Goal: Information Seeking & Learning: Learn about a topic

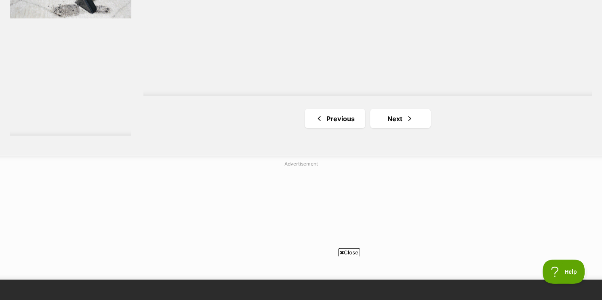
scroll to position [1571, 0]
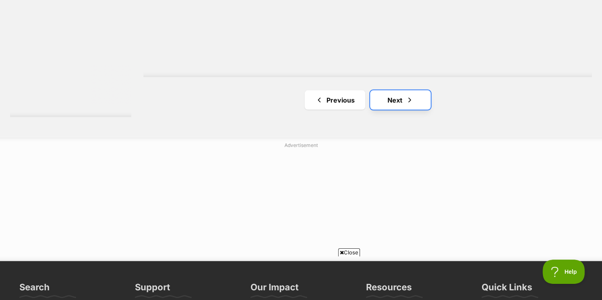
click at [408, 95] on span "Next page" at bounding box center [410, 100] width 8 height 10
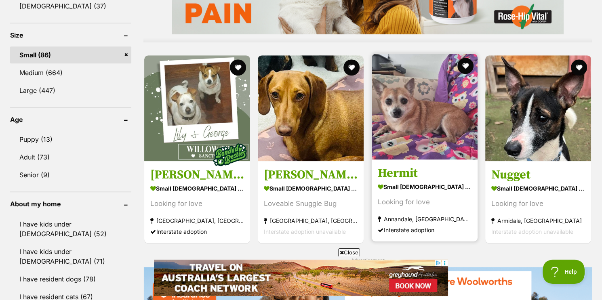
click at [414, 129] on img at bounding box center [425, 107] width 106 height 106
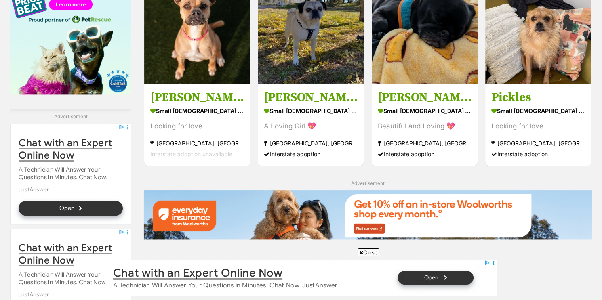
scroll to position [917, 0]
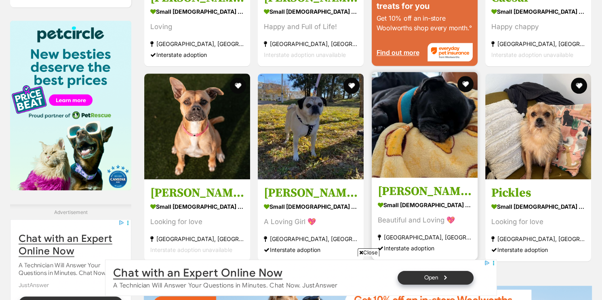
click at [440, 132] on img at bounding box center [425, 125] width 106 height 106
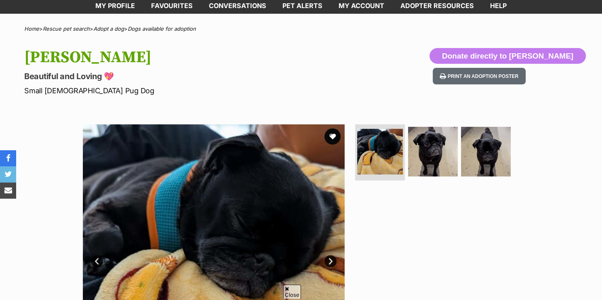
scroll to position [87, 0]
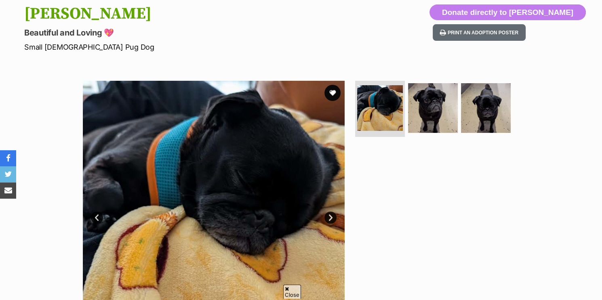
click at [331, 217] on link "Next" at bounding box center [331, 218] width 12 height 12
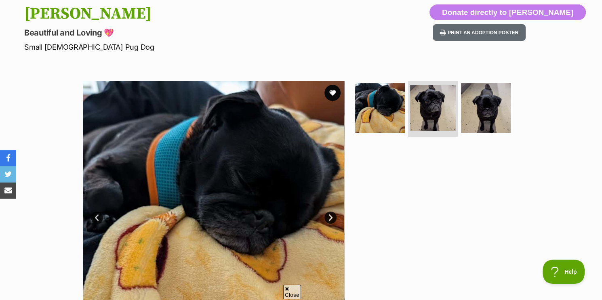
scroll to position [0, 0]
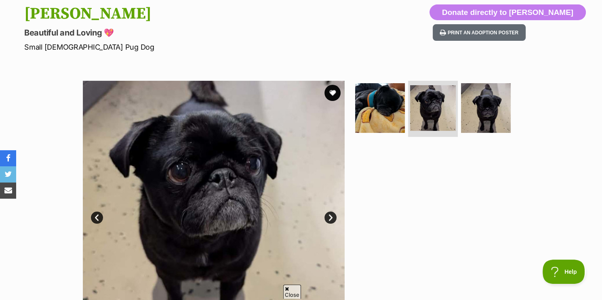
click at [331, 217] on link "Next" at bounding box center [331, 218] width 12 height 12
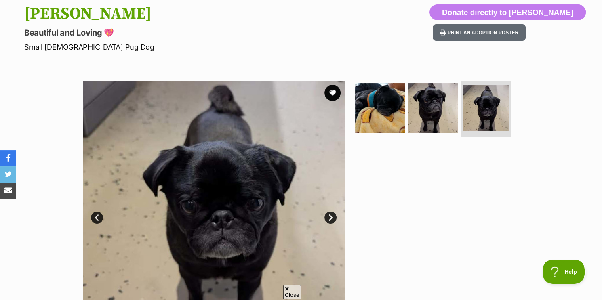
click at [331, 217] on link "Next" at bounding box center [331, 218] width 12 height 12
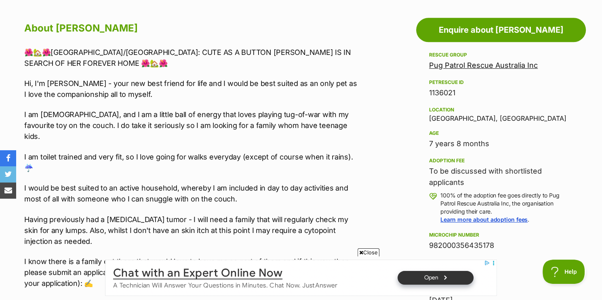
scroll to position [480, 0]
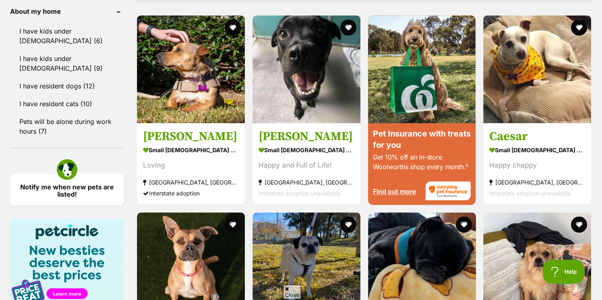
scroll to position [655, 0]
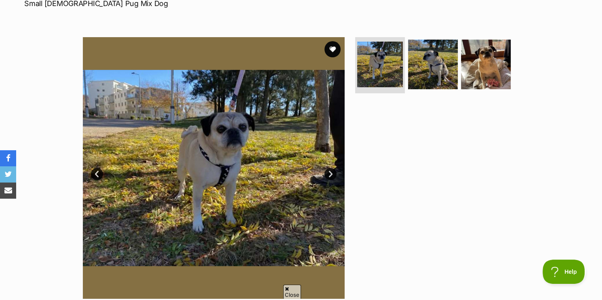
click at [333, 174] on link "Next" at bounding box center [331, 174] width 12 height 12
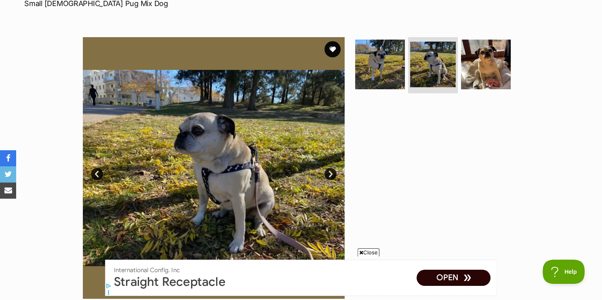
click at [333, 174] on link "Next" at bounding box center [331, 174] width 12 height 12
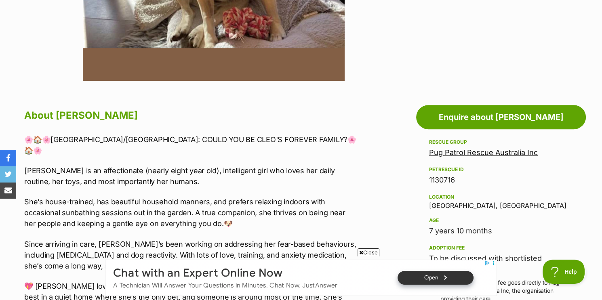
scroll to position [218, 0]
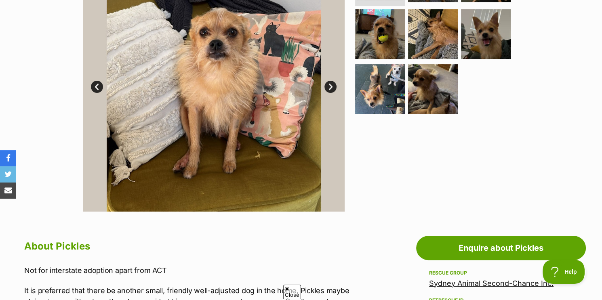
scroll to position [175, 0]
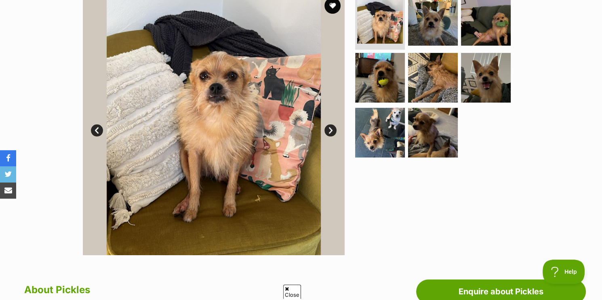
click at [328, 131] on link "Next" at bounding box center [331, 130] width 12 height 12
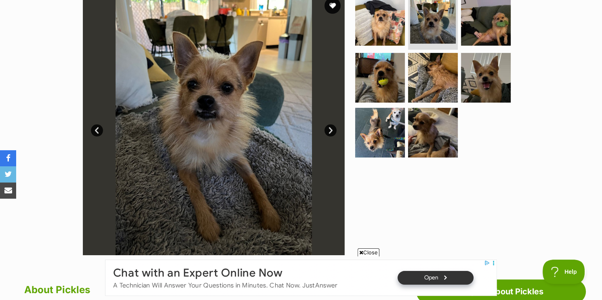
scroll to position [0, 0]
click at [328, 131] on link "Next" at bounding box center [331, 130] width 12 height 12
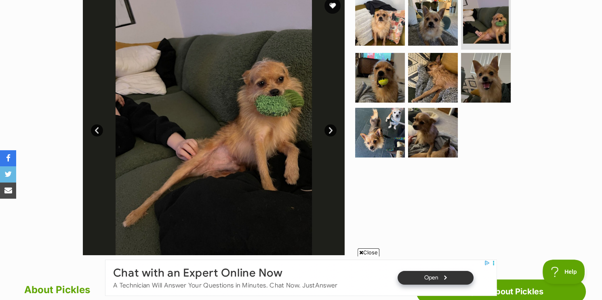
click at [328, 131] on link "Next" at bounding box center [331, 130] width 12 height 12
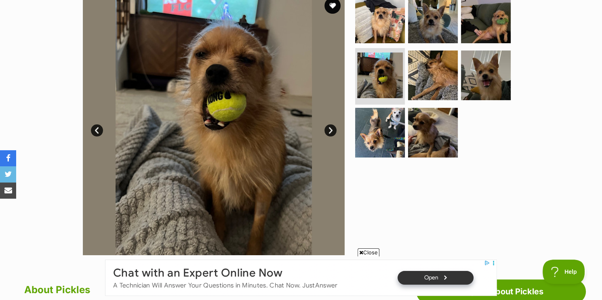
click at [328, 131] on link "Next" at bounding box center [331, 130] width 12 height 12
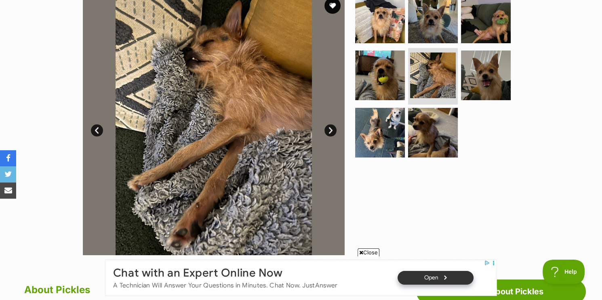
click at [328, 131] on link "Next" at bounding box center [331, 130] width 12 height 12
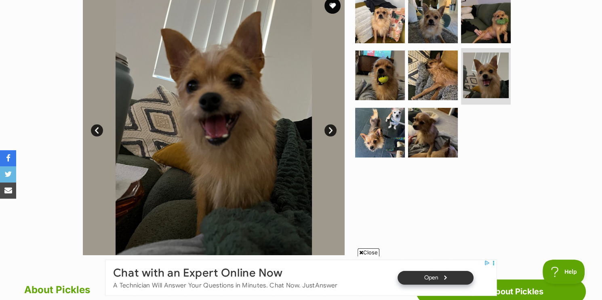
click at [328, 131] on link "Next" at bounding box center [331, 130] width 12 height 12
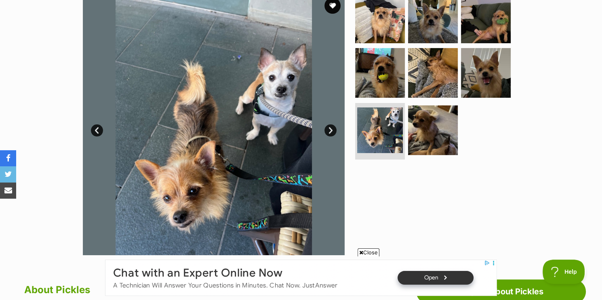
click at [328, 131] on link "Next" at bounding box center [331, 130] width 12 height 12
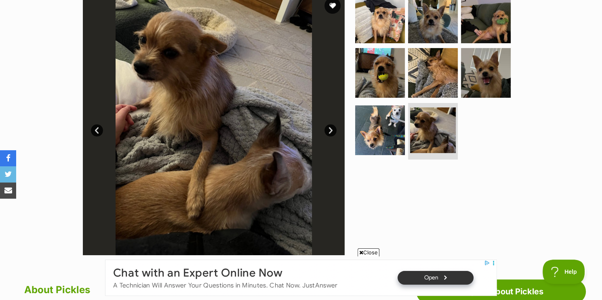
click at [328, 131] on link "Next" at bounding box center [331, 130] width 12 height 12
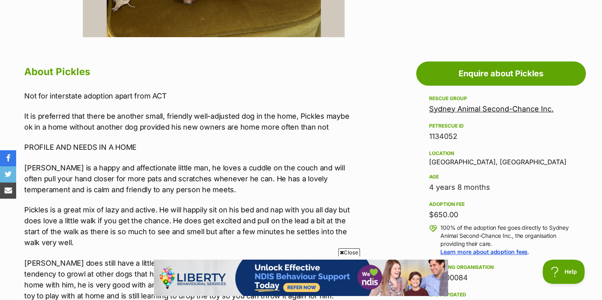
scroll to position [218, 0]
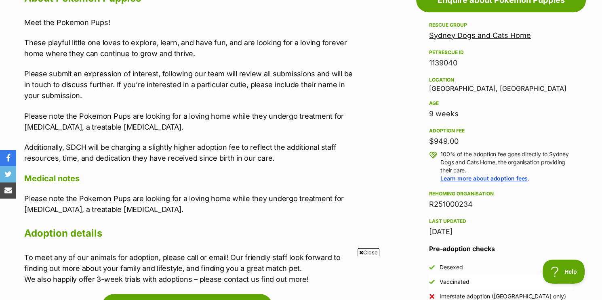
scroll to position [480, 0]
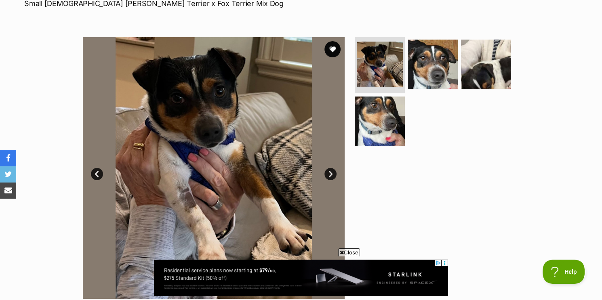
click at [333, 171] on link "Next" at bounding box center [331, 174] width 12 height 12
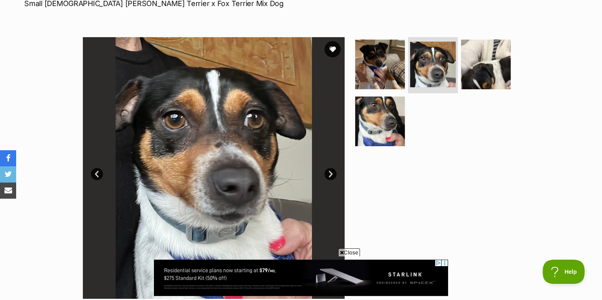
click at [333, 171] on link "Next" at bounding box center [331, 174] width 12 height 12
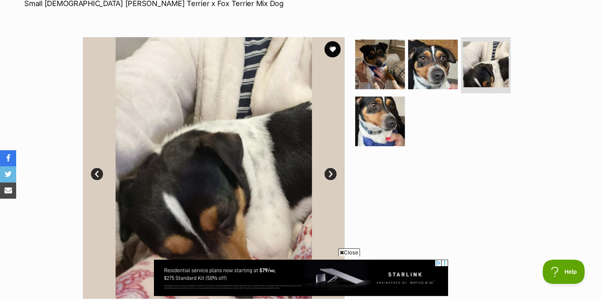
click at [333, 171] on link "Next" at bounding box center [331, 174] width 12 height 12
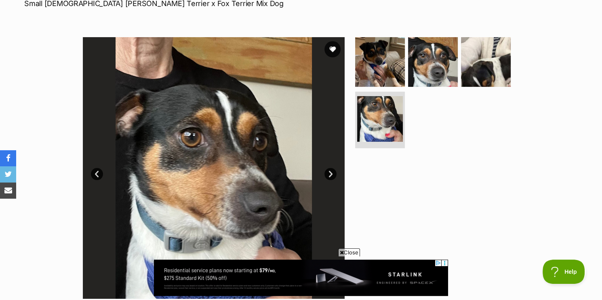
click at [333, 171] on link "Next" at bounding box center [331, 174] width 12 height 12
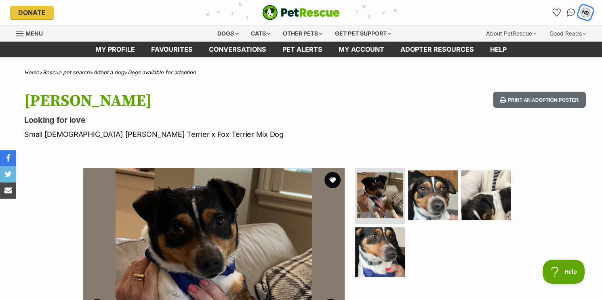
click at [584, 17] on button "HB" at bounding box center [585, 12] width 17 height 17
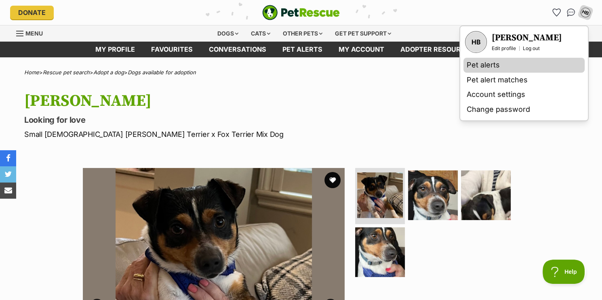
click at [483, 72] on link "Pet alerts" at bounding box center [524, 65] width 121 height 15
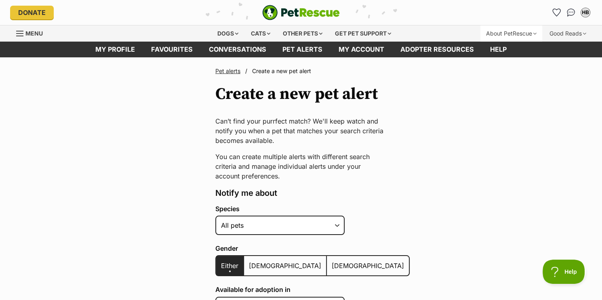
click at [518, 32] on div "About PetRescue" at bounding box center [512, 33] width 62 height 16
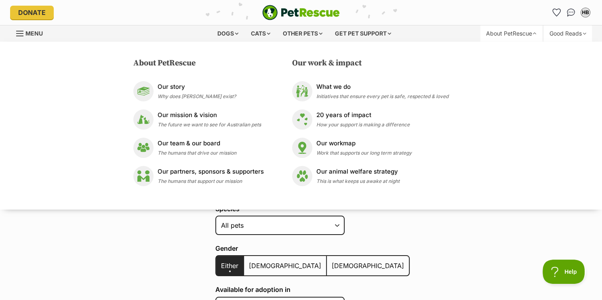
click at [556, 30] on div "Good Reads" at bounding box center [568, 33] width 48 height 16
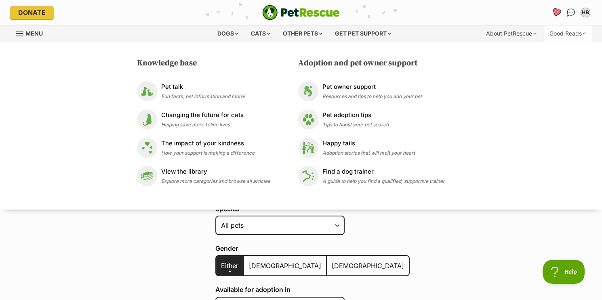
click at [556, 14] on icon "Favourites" at bounding box center [557, 12] width 10 height 9
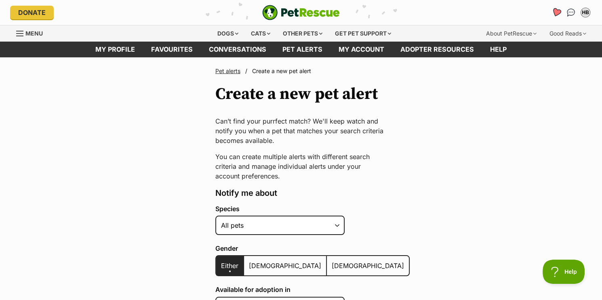
click at [556, 14] on icon "Favourites" at bounding box center [557, 12] width 10 height 9
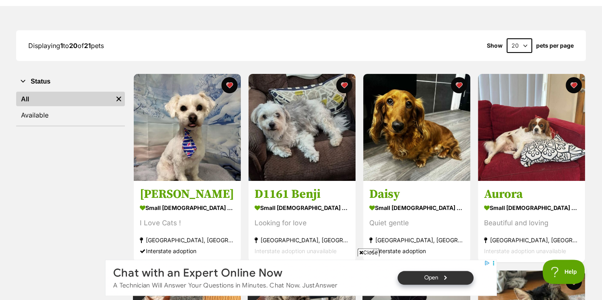
scroll to position [131, 0]
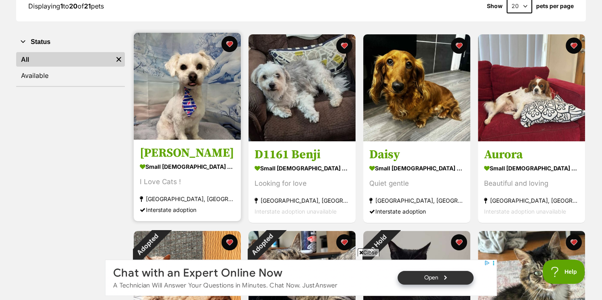
click at [188, 101] on img at bounding box center [187, 86] width 107 height 107
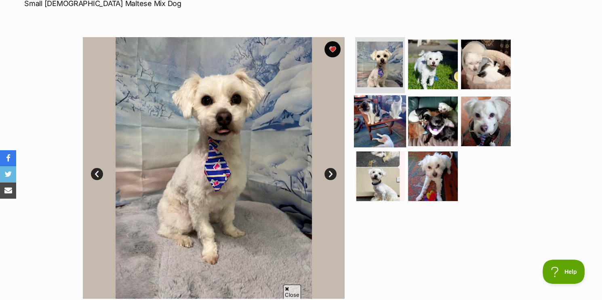
click at [375, 126] on img at bounding box center [380, 121] width 52 height 52
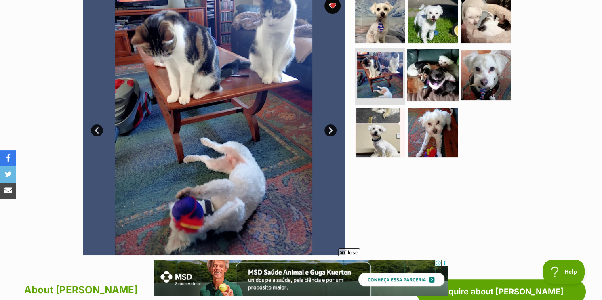
click at [435, 80] on img at bounding box center [433, 75] width 52 height 52
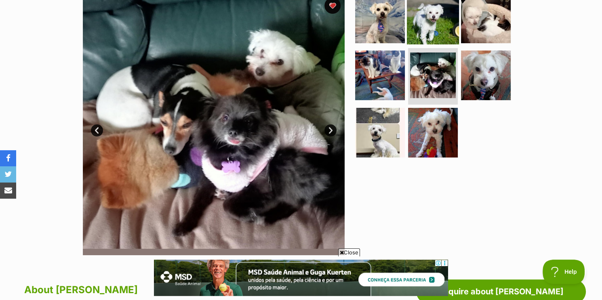
click at [425, 20] on img at bounding box center [433, 18] width 52 height 52
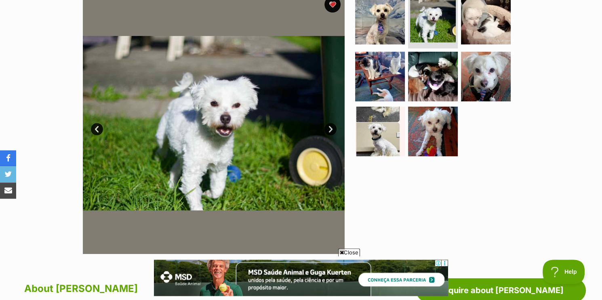
scroll to position [175, 0]
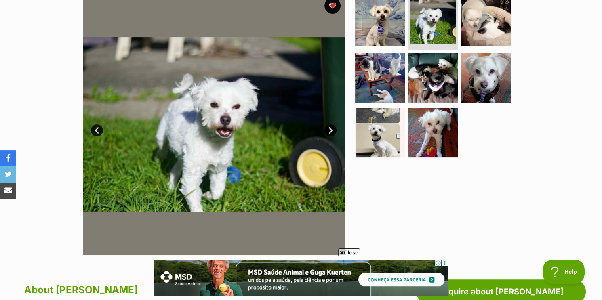
click at [330, 130] on link "Next" at bounding box center [331, 130] width 12 height 12
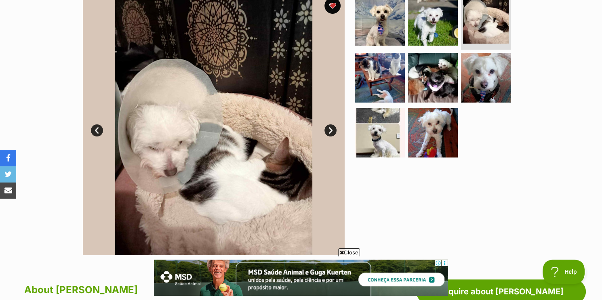
click at [330, 130] on link "Next" at bounding box center [331, 130] width 12 height 12
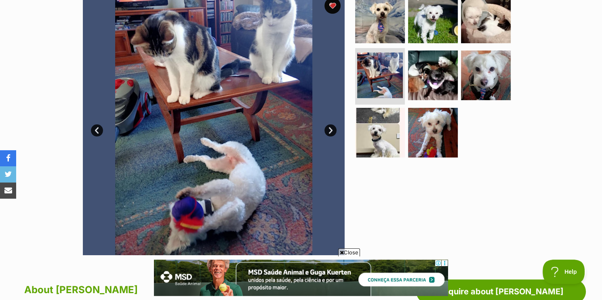
click at [330, 130] on link "Next" at bounding box center [331, 130] width 12 height 12
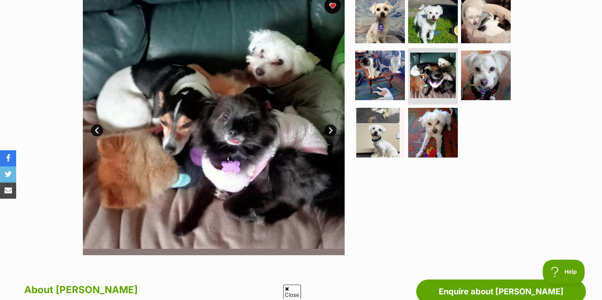
click at [330, 130] on link "Next" at bounding box center [331, 130] width 12 height 12
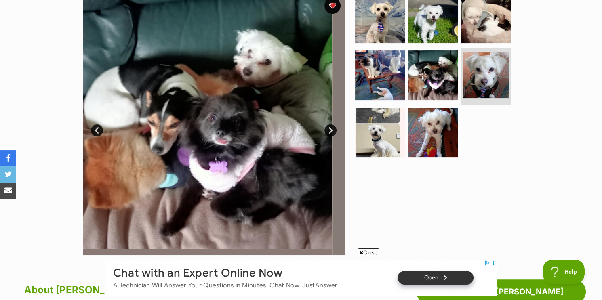
scroll to position [0, 0]
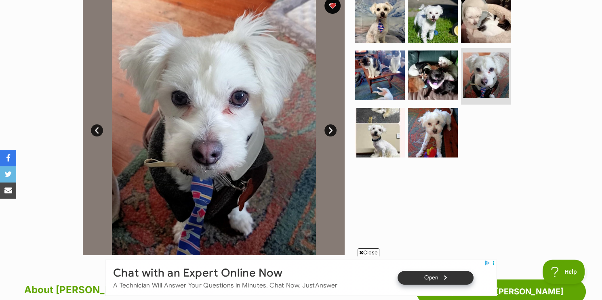
click at [330, 130] on link "Next" at bounding box center [331, 130] width 12 height 12
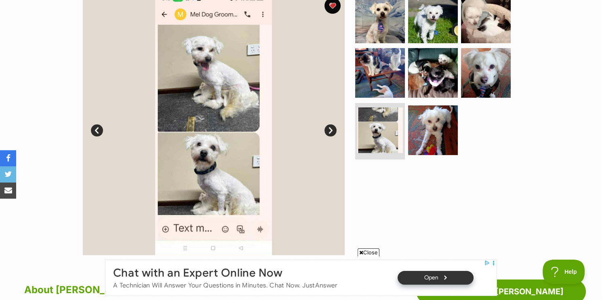
click at [330, 130] on link "Next" at bounding box center [331, 130] width 12 height 12
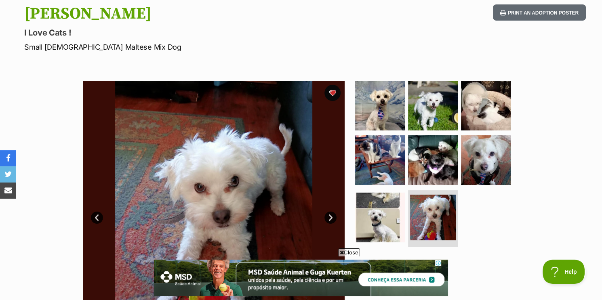
scroll to position [131, 0]
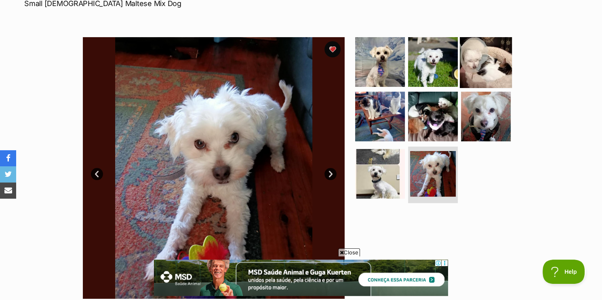
click at [493, 77] on img at bounding box center [486, 62] width 52 height 52
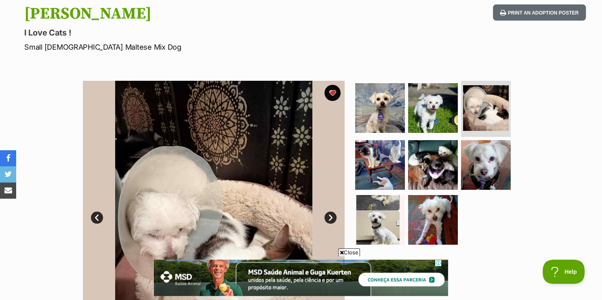
scroll to position [0, 0]
drag, startPoint x: 125, startPoint y: 46, endPoint x: 62, endPoint y: 46, distance: 63.0
click at [62, 46] on p "Small Male Maltese Mix Dog" at bounding box center [195, 47] width 342 height 11
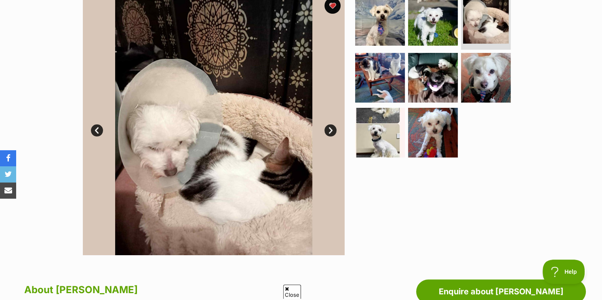
scroll to position [131, 0]
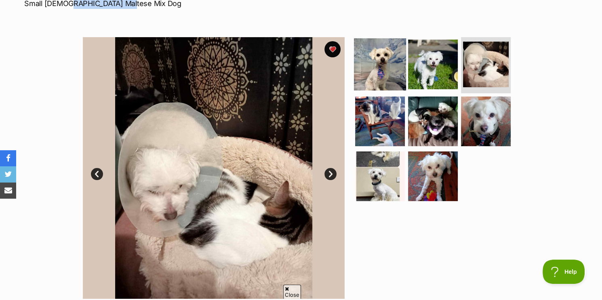
click at [394, 67] on img at bounding box center [380, 64] width 52 height 52
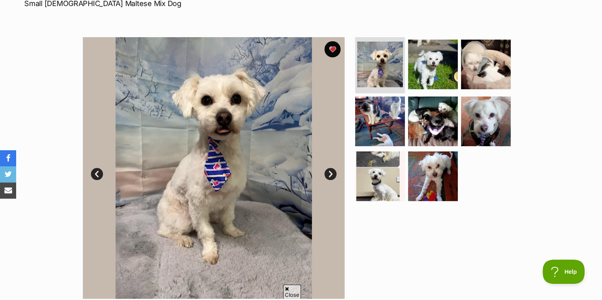
click at [334, 173] on link "Next" at bounding box center [331, 174] width 12 height 12
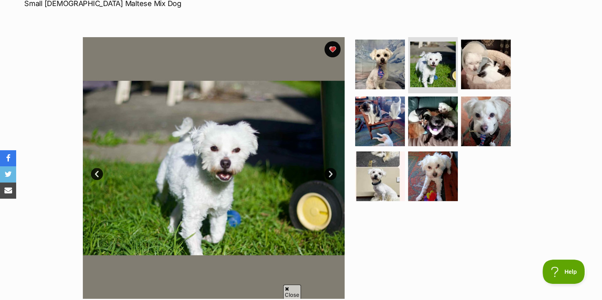
click at [334, 173] on link "Next" at bounding box center [331, 174] width 12 height 12
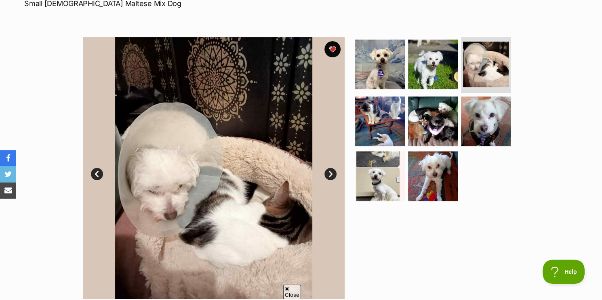
click at [334, 173] on link "Next" at bounding box center [331, 174] width 12 height 12
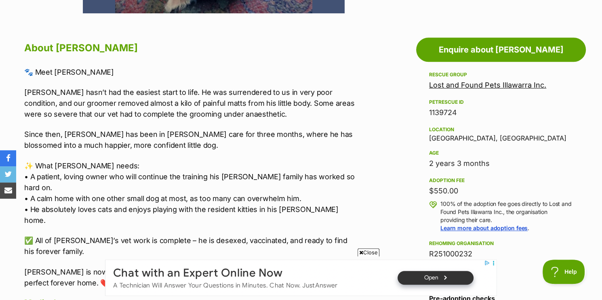
scroll to position [436, 0]
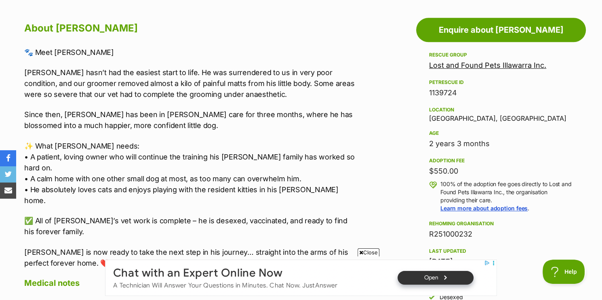
click at [502, 68] on link "Lost and Found Pets Illawarra Inc." at bounding box center [487, 65] width 117 height 8
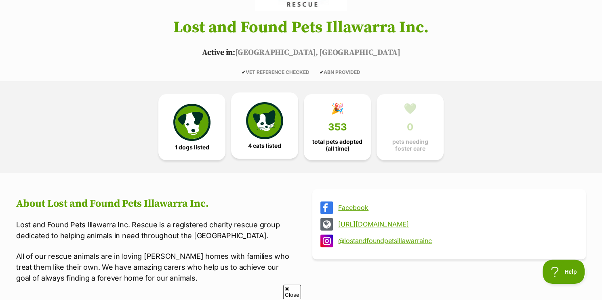
click at [260, 127] on img at bounding box center [264, 120] width 37 height 37
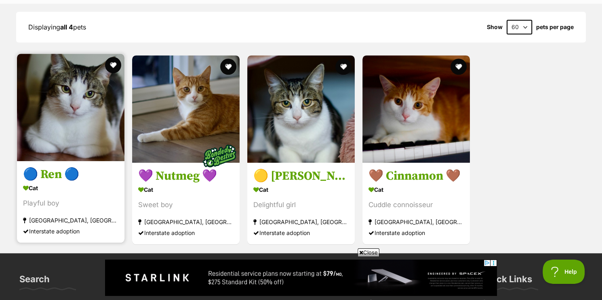
click at [71, 108] on img at bounding box center [70, 107] width 107 height 107
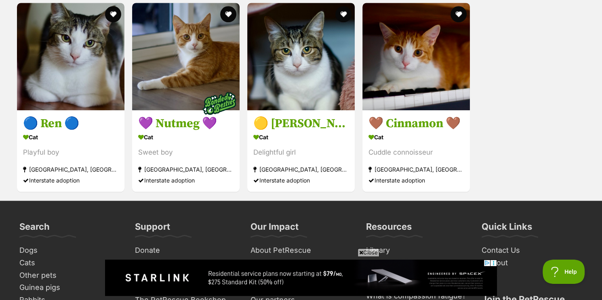
scroll to position [788, 0]
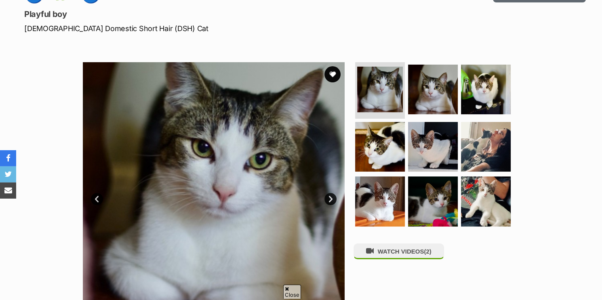
scroll to position [131, 0]
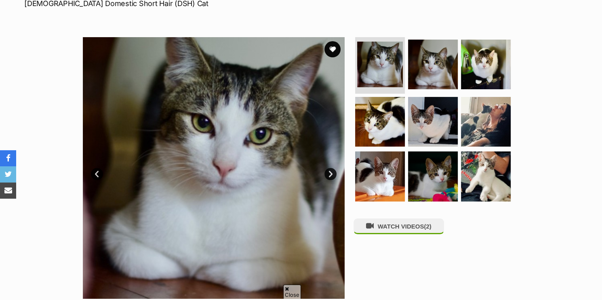
click at [333, 173] on link "Next" at bounding box center [331, 174] width 12 height 12
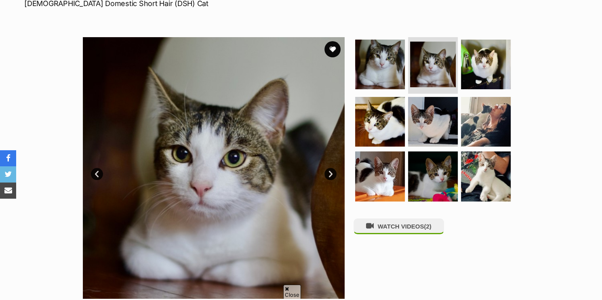
click at [333, 173] on link "Next" at bounding box center [331, 174] width 12 height 12
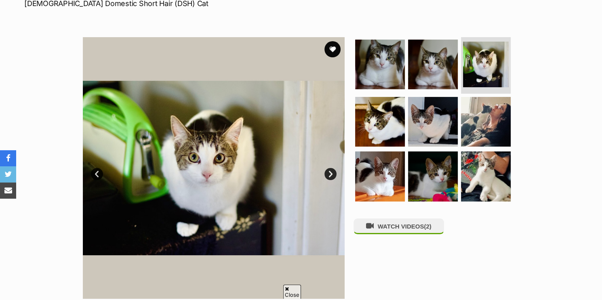
click at [333, 173] on link "Next" at bounding box center [331, 174] width 12 height 12
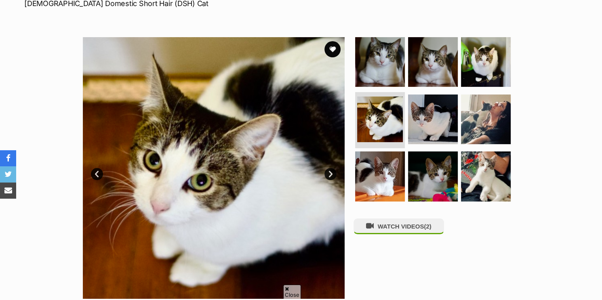
click at [333, 173] on link "Next" at bounding box center [331, 174] width 12 height 12
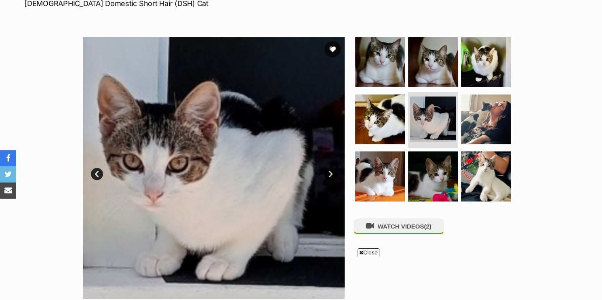
scroll to position [0, 0]
click at [333, 173] on link "Next" at bounding box center [331, 174] width 12 height 12
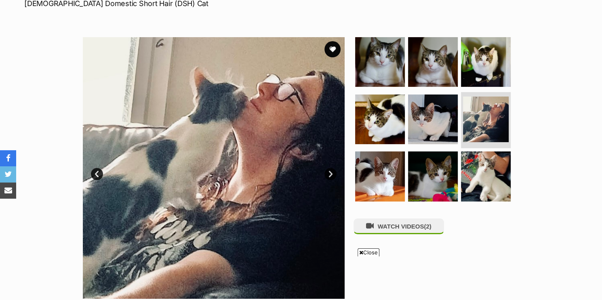
click at [333, 173] on link "Next" at bounding box center [331, 174] width 12 height 12
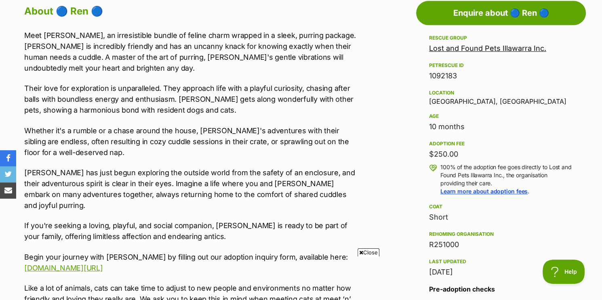
scroll to position [436, 0]
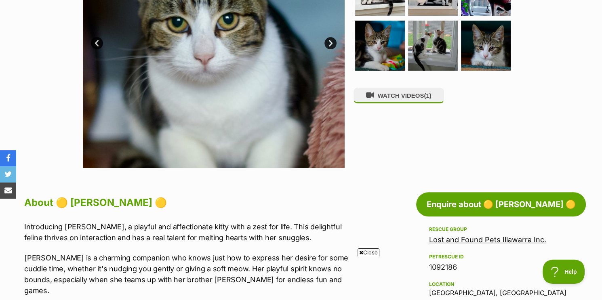
scroll to position [175, 0]
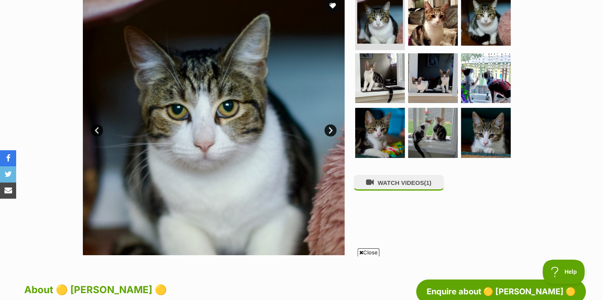
click at [333, 131] on link "Next" at bounding box center [331, 130] width 12 height 12
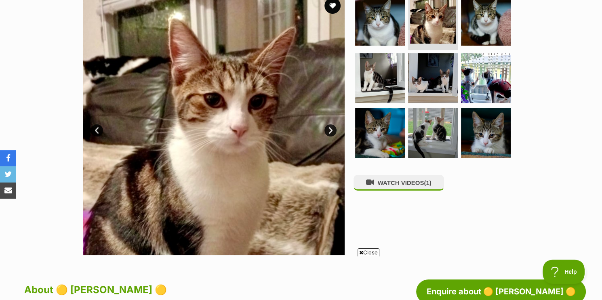
click at [333, 131] on link "Next" at bounding box center [331, 130] width 12 height 12
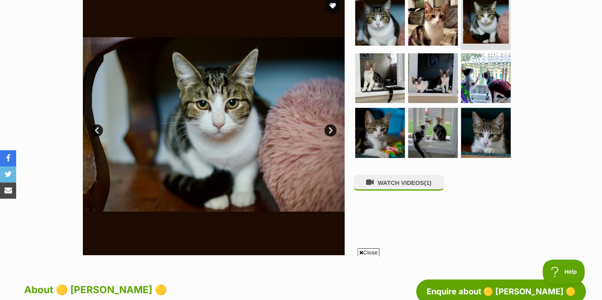
click at [333, 131] on link "Next" at bounding box center [331, 130] width 12 height 12
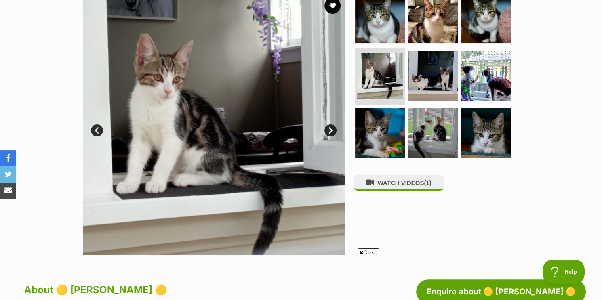
click at [333, 131] on link "Next" at bounding box center [331, 130] width 12 height 12
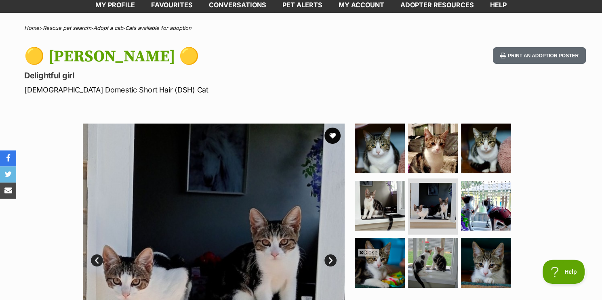
scroll to position [0, 0]
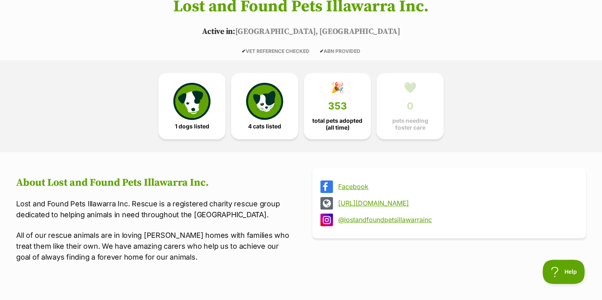
scroll to position [175, 0]
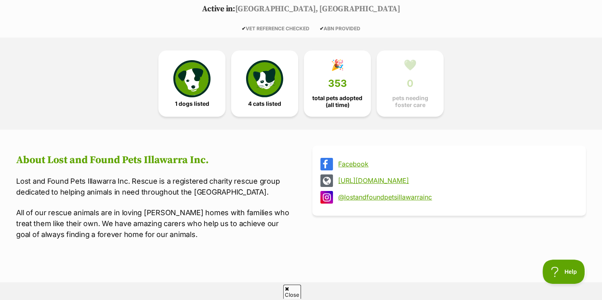
click at [198, 92] on img at bounding box center [191, 78] width 37 height 37
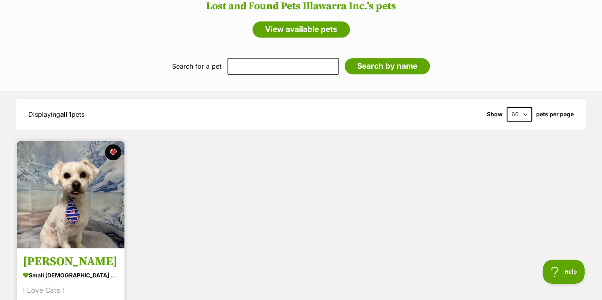
click at [103, 219] on img at bounding box center [70, 194] width 107 height 107
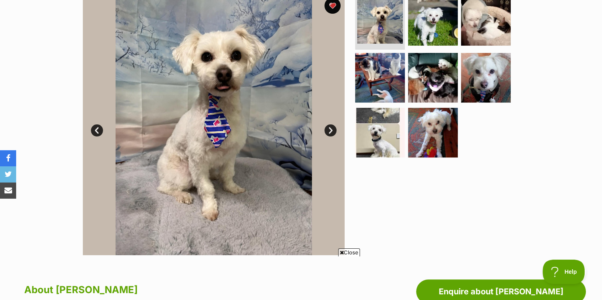
click at [333, 129] on link "Next" at bounding box center [331, 130] width 12 height 12
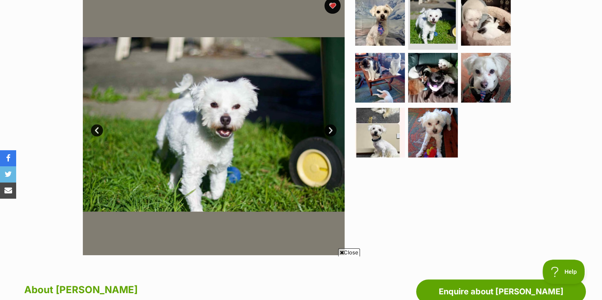
click at [333, 129] on link "Next" at bounding box center [331, 130] width 12 height 12
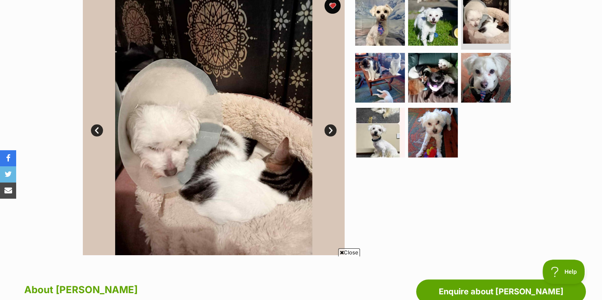
click at [333, 129] on link "Next" at bounding box center [331, 130] width 12 height 12
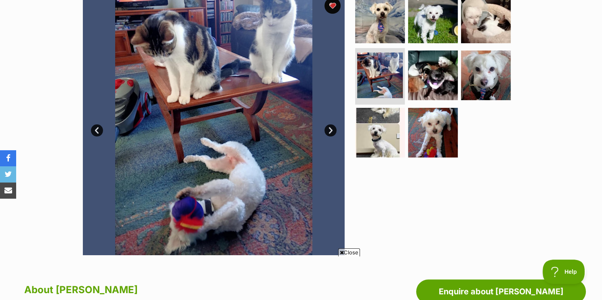
click at [333, 129] on link "Next" at bounding box center [331, 130] width 12 height 12
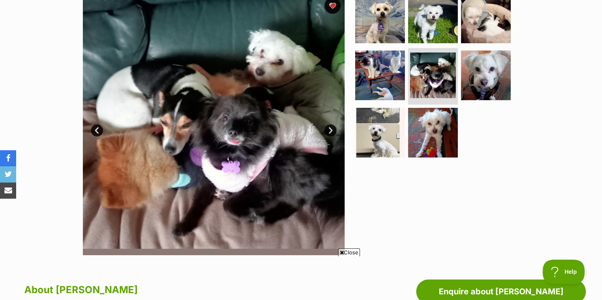
click at [333, 129] on link "Next" at bounding box center [331, 130] width 12 height 12
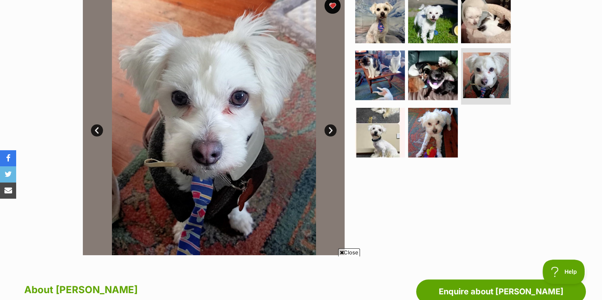
click at [333, 129] on link "Next" at bounding box center [331, 130] width 12 height 12
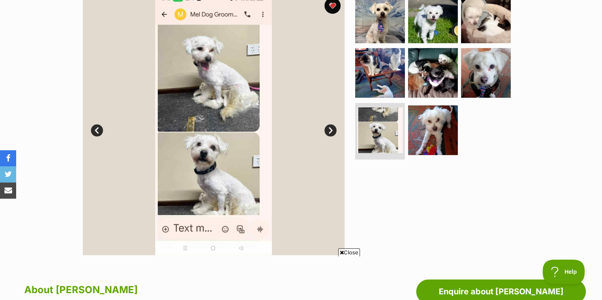
click at [333, 129] on link "Next" at bounding box center [331, 130] width 12 height 12
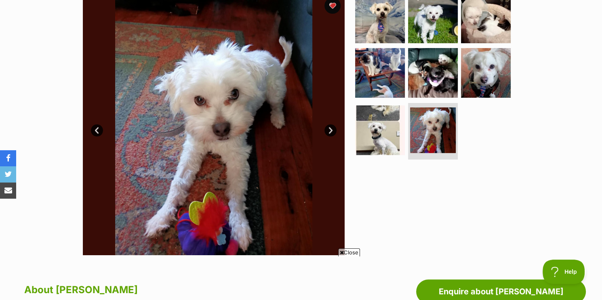
click at [333, 129] on link "Next" at bounding box center [331, 130] width 12 height 12
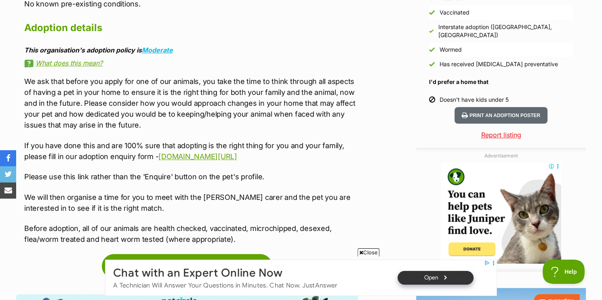
scroll to position [742, 0]
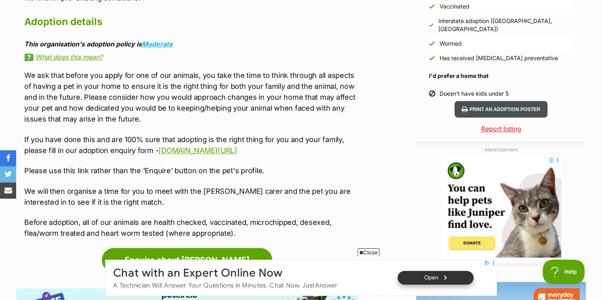
click at [490, 104] on button "Print an adoption poster" at bounding box center [501, 109] width 93 height 17
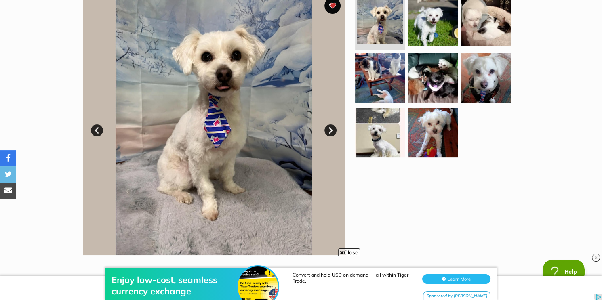
scroll to position [131, 0]
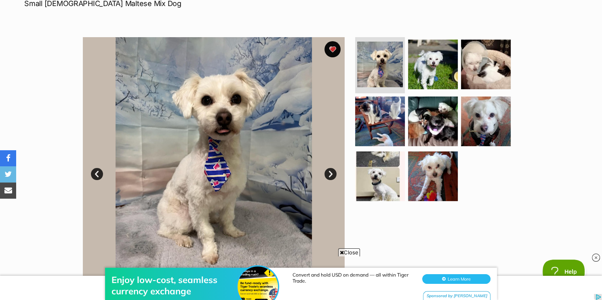
click at [331, 171] on link "Next" at bounding box center [331, 174] width 12 height 12
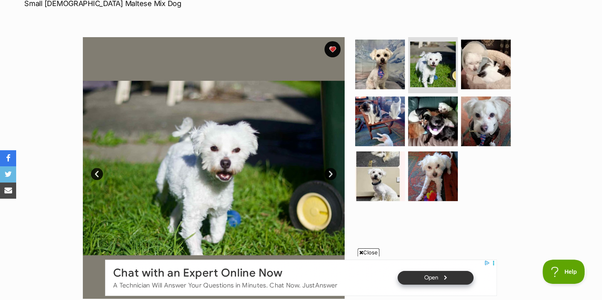
scroll to position [0, 0]
click at [380, 116] on img at bounding box center [380, 121] width 52 height 52
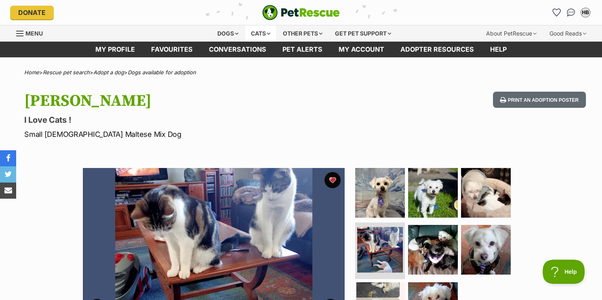
click at [259, 34] on div "Cats" at bounding box center [260, 33] width 31 height 16
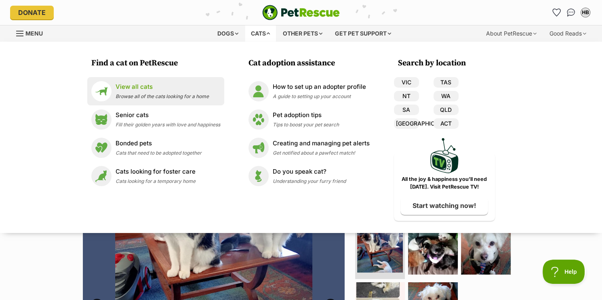
click at [135, 93] on div "View all cats Browse all of the cats looking for a home" at bounding box center [162, 90] width 93 height 17
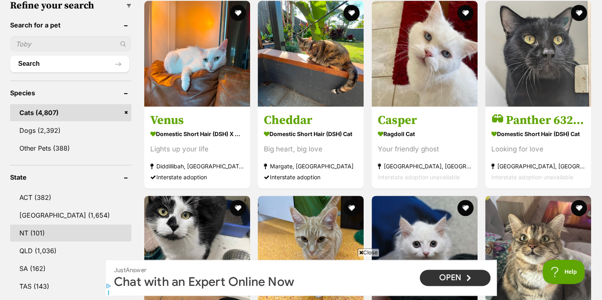
scroll to position [262, 0]
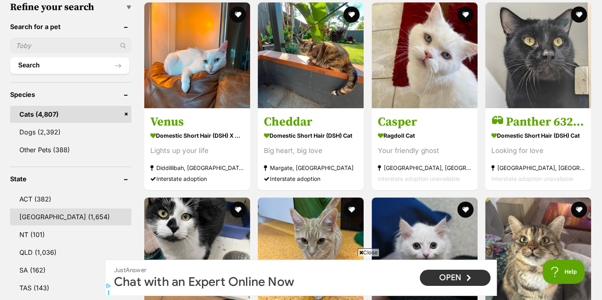
click at [34, 209] on link "[GEOGRAPHIC_DATA] (1,654)" at bounding box center [70, 217] width 121 height 17
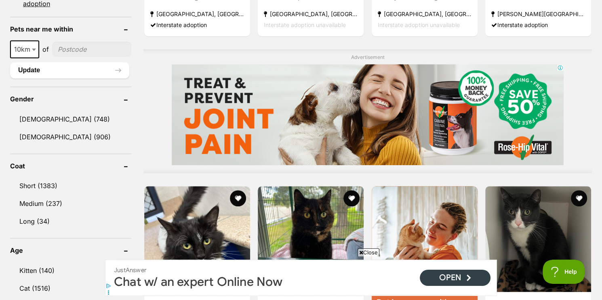
click at [33, 49] on span at bounding box center [35, 49] width 8 height 18
select select "25"
click at [97, 48] on input"] "postcode" at bounding box center [92, 49] width 78 height 15
type input"] "2195"
click at [68, 68] on button "Update" at bounding box center [69, 70] width 119 height 16
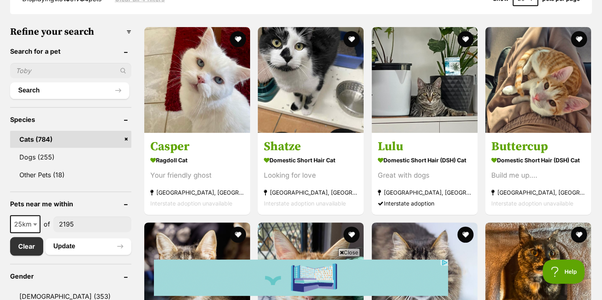
scroll to position [218, 0]
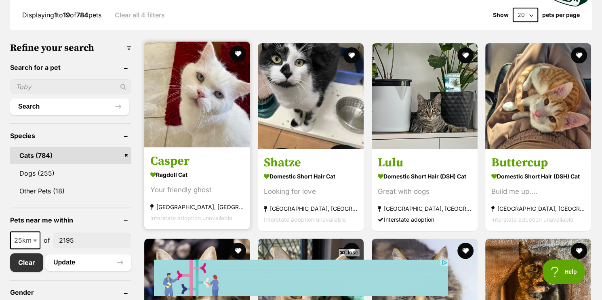
click at [202, 92] on img at bounding box center [197, 95] width 106 height 106
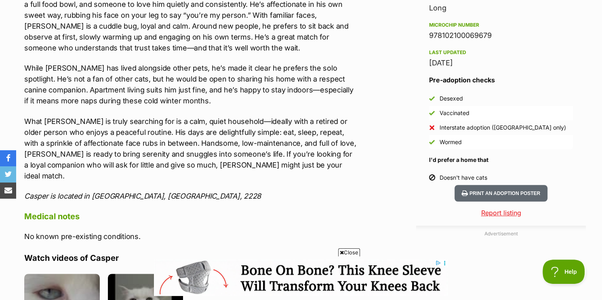
scroll to position [567, 0]
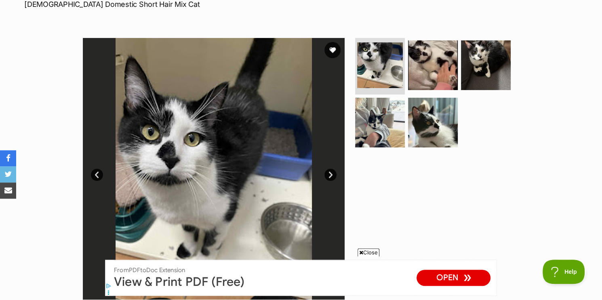
scroll to position [131, 0]
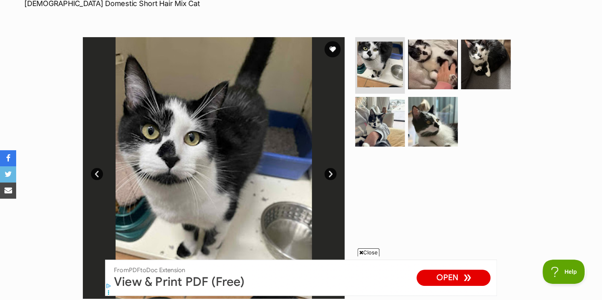
click at [329, 171] on link "Next" at bounding box center [331, 174] width 12 height 12
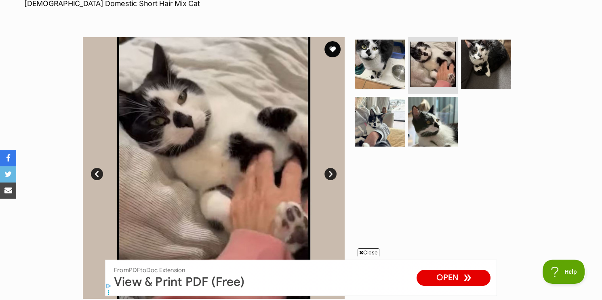
click at [329, 171] on link "Next" at bounding box center [331, 174] width 12 height 12
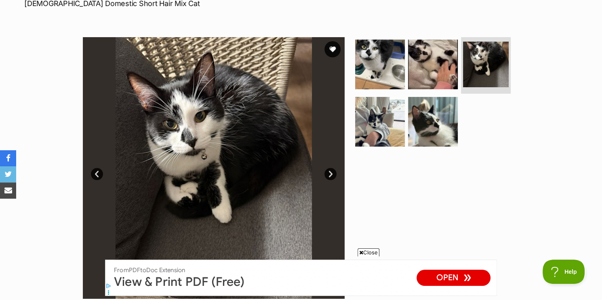
click at [329, 171] on link "Next" at bounding box center [331, 174] width 12 height 12
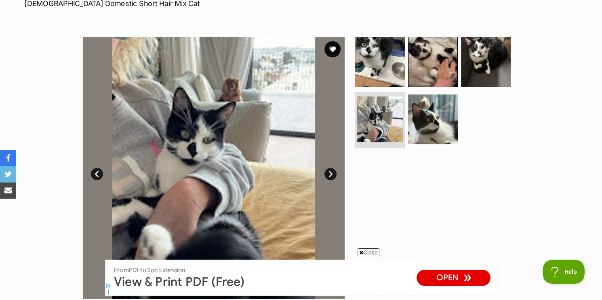
click at [329, 171] on link "Next" at bounding box center [331, 174] width 12 height 12
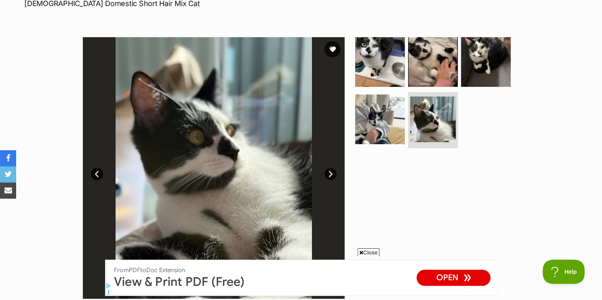
click at [329, 171] on link "Next" at bounding box center [331, 174] width 12 height 12
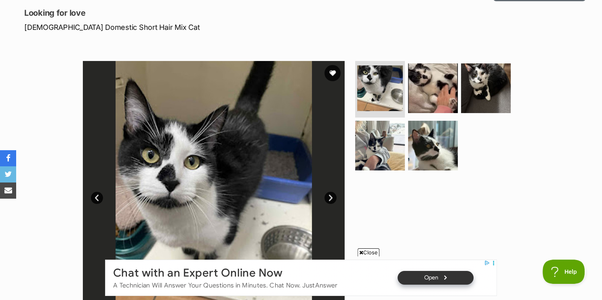
scroll to position [44, 0]
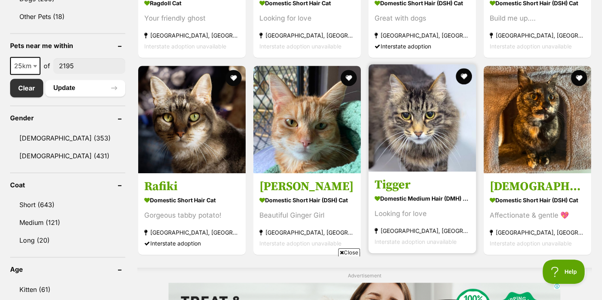
click at [438, 142] on img at bounding box center [422, 117] width 107 height 107
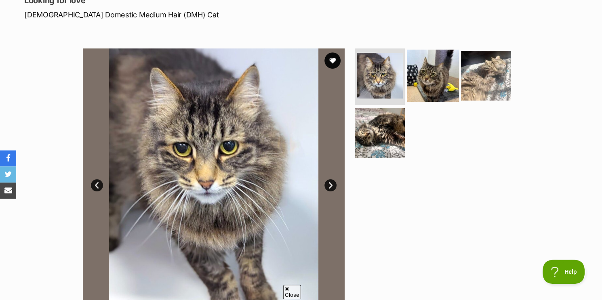
scroll to position [131, 0]
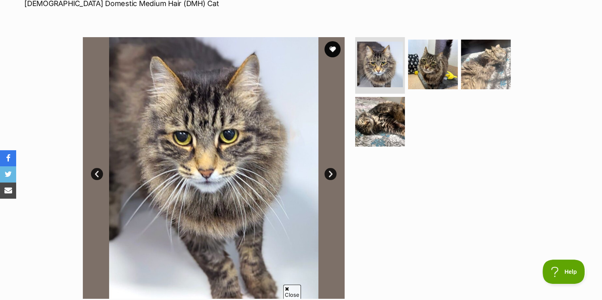
click at [335, 174] on link "Next" at bounding box center [331, 174] width 12 height 12
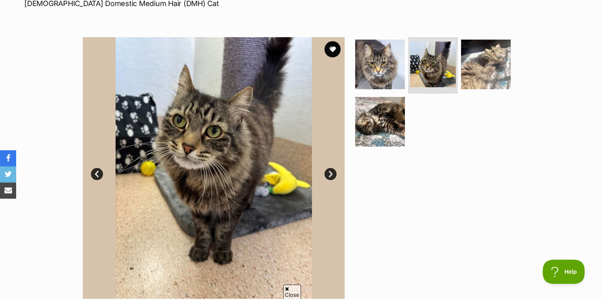
click at [335, 174] on link "Next" at bounding box center [331, 174] width 12 height 12
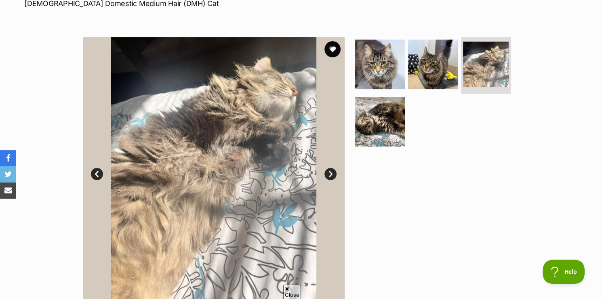
click at [335, 174] on link "Next" at bounding box center [331, 174] width 12 height 12
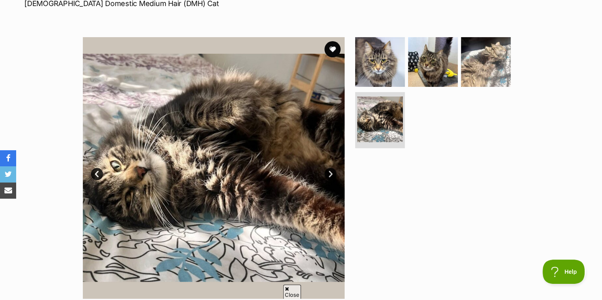
click at [335, 174] on link "Next" at bounding box center [331, 174] width 12 height 12
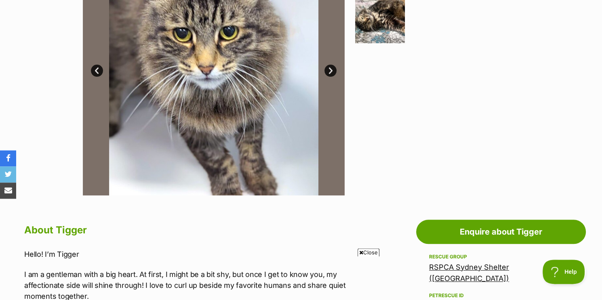
scroll to position [175, 0]
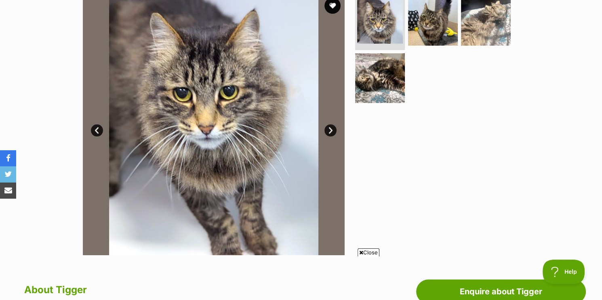
click at [333, 133] on link "Next" at bounding box center [331, 130] width 12 height 12
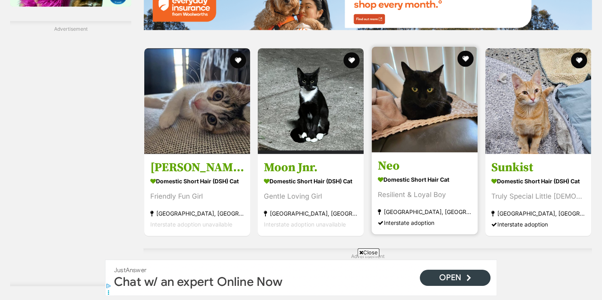
click at [433, 135] on img at bounding box center [425, 99] width 106 height 106
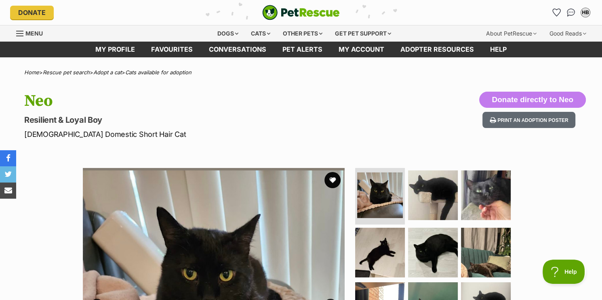
scroll to position [175, 0]
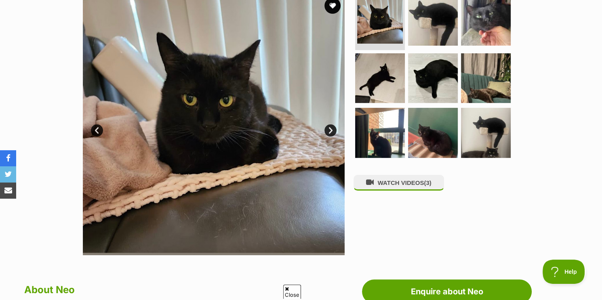
click at [332, 129] on link "Next" at bounding box center [331, 130] width 12 height 12
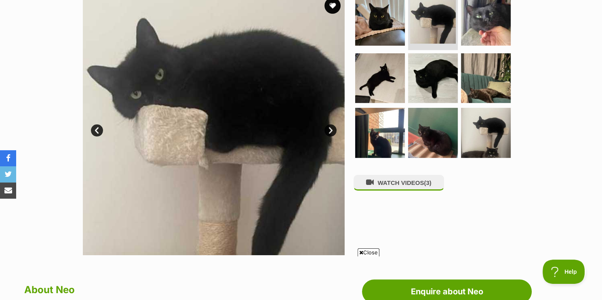
click at [332, 129] on link "Next" at bounding box center [331, 130] width 12 height 12
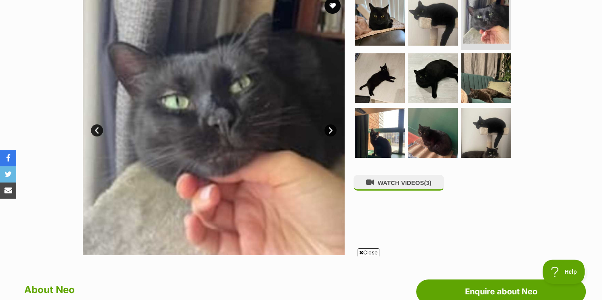
click at [332, 129] on link "Next" at bounding box center [331, 130] width 12 height 12
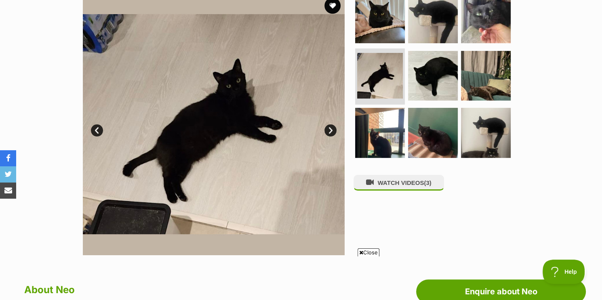
click at [332, 129] on link "Next" at bounding box center [331, 130] width 12 height 12
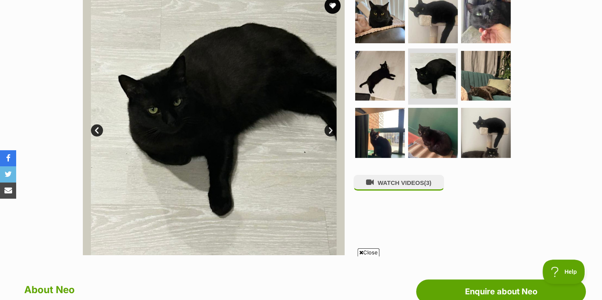
click at [332, 129] on link "Next" at bounding box center [331, 130] width 12 height 12
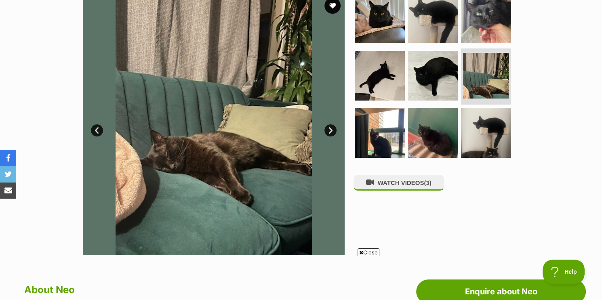
click at [332, 129] on link "Next" at bounding box center [331, 130] width 12 height 12
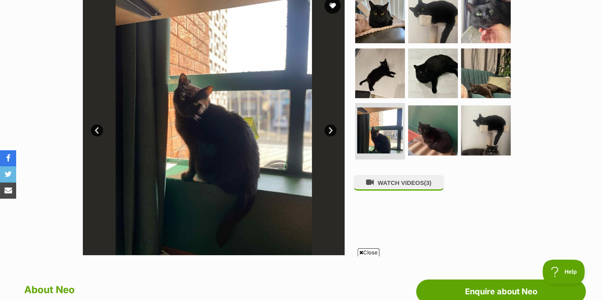
click at [332, 129] on link "Next" at bounding box center [331, 130] width 12 height 12
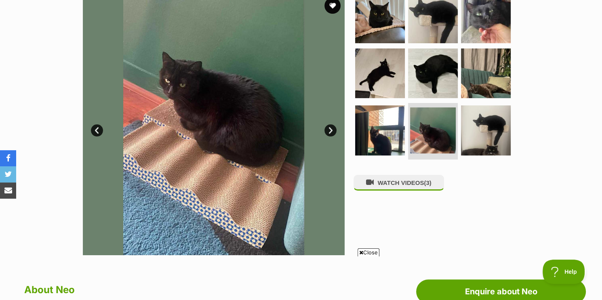
click at [332, 129] on link "Next" at bounding box center [331, 130] width 12 height 12
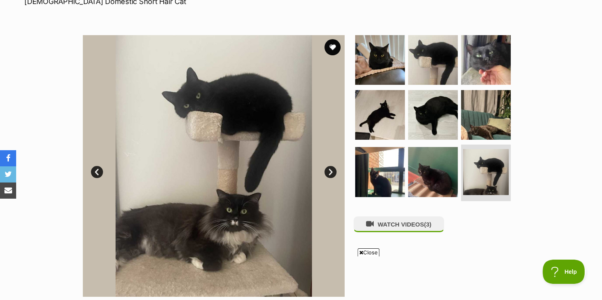
scroll to position [175, 0]
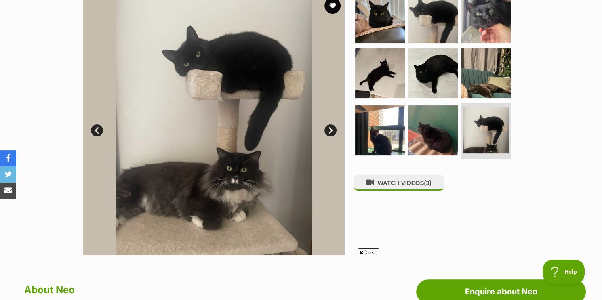
click at [331, 130] on link "Next" at bounding box center [331, 130] width 12 height 12
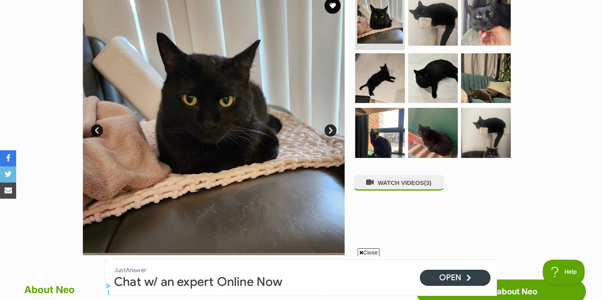
scroll to position [0, 0]
click at [328, 131] on link "Next" at bounding box center [331, 130] width 12 height 12
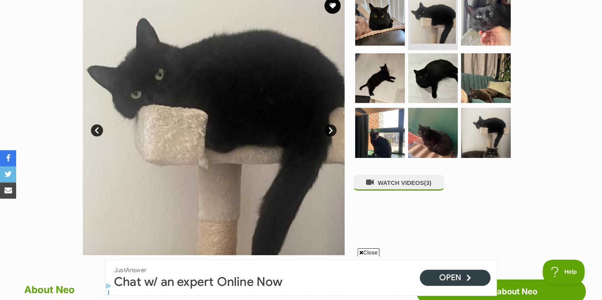
click at [328, 131] on link "Next" at bounding box center [331, 130] width 12 height 12
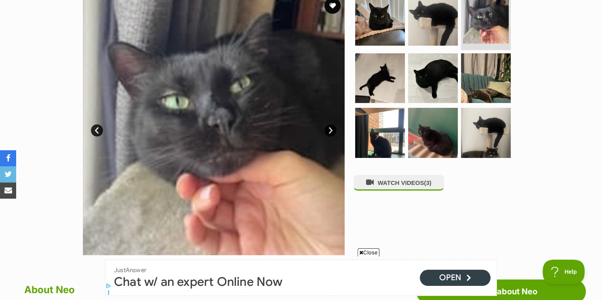
click at [328, 131] on link "Next" at bounding box center [331, 130] width 12 height 12
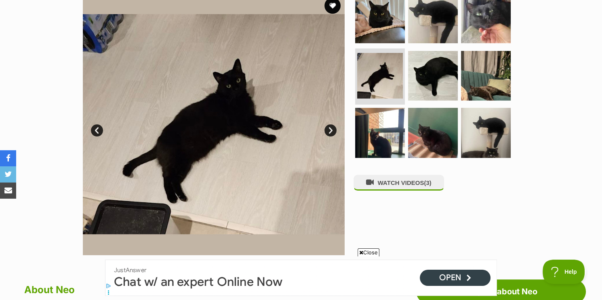
click at [328, 131] on link "Next" at bounding box center [331, 130] width 12 height 12
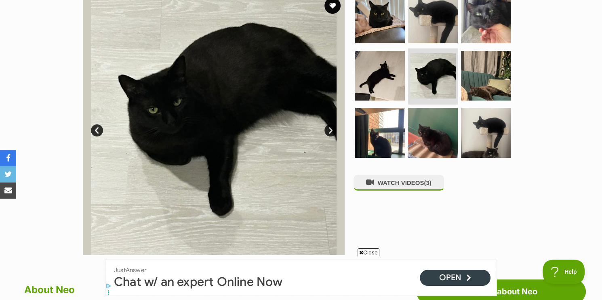
click at [328, 131] on link "Next" at bounding box center [331, 130] width 12 height 12
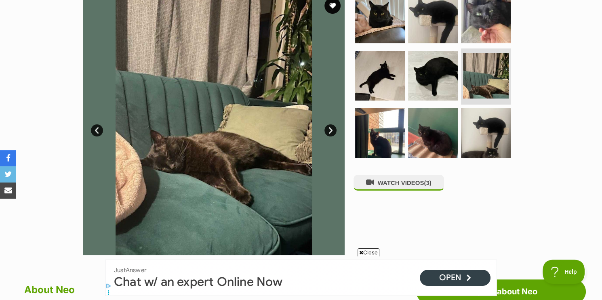
click at [328, 131] on link "Next" at bounding box center [331, 130] width 12 height 12
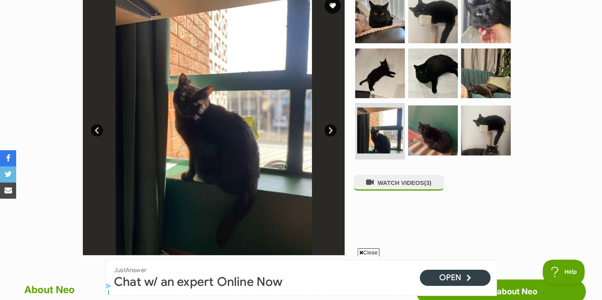
click at [328, 131] on link "Next" at bounding box center [331, 130] width 12 height 12
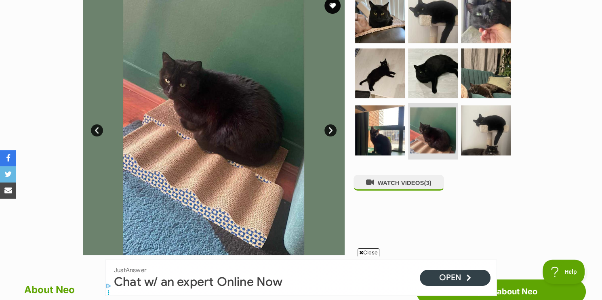
click at [328, 131] on link "Next" at bounding box center [331, 130] width 12 height 12
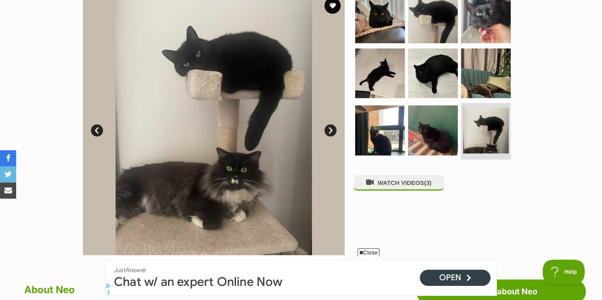
click at [328, 131] on link "Next" at bounding box center [331, 130] width 12 height 12
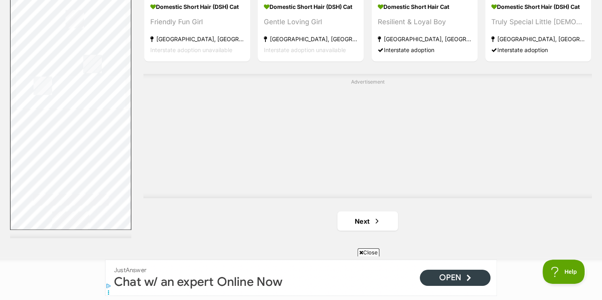
scroll to position [1484, 0]
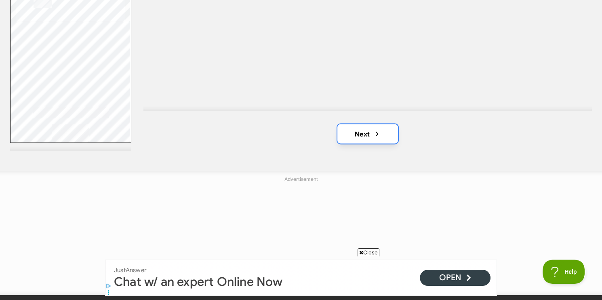
click at [364, 124] on link "Next" at bounding box center [367, 133] width 61 height 19
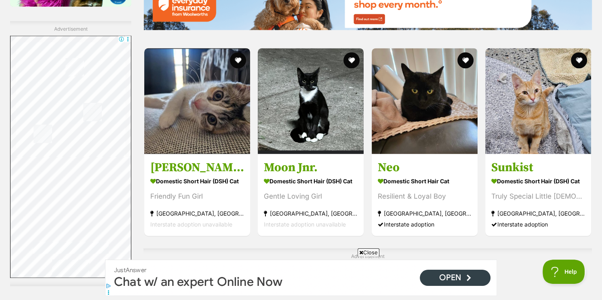
scroll to position [1091, 0]
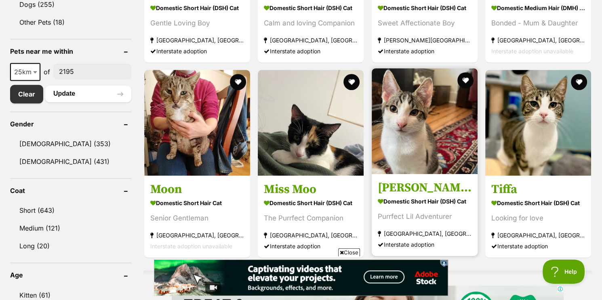
scroll to position [393, 0]
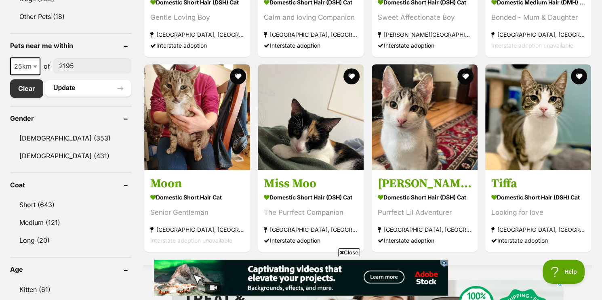
click at [34, 66] on b at bounding box center [35, 66] width 4 height 2
select select "10"
click at [63, 83] on button "Update" at bounding box center [88, 88] width 86 height 16
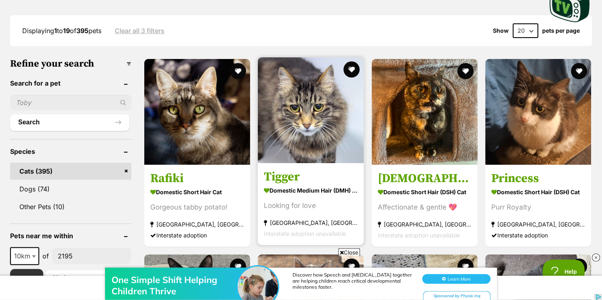
scroll to position [218, 0]
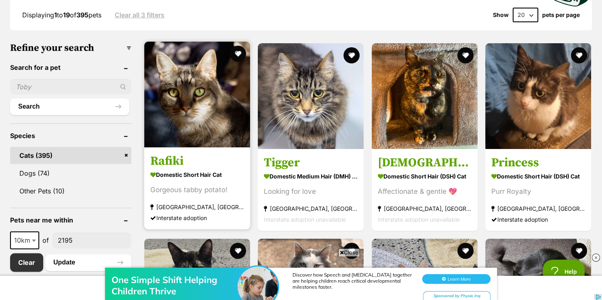
click at [207, 90] on img at bounding box center [197, 95] width 106 height 106
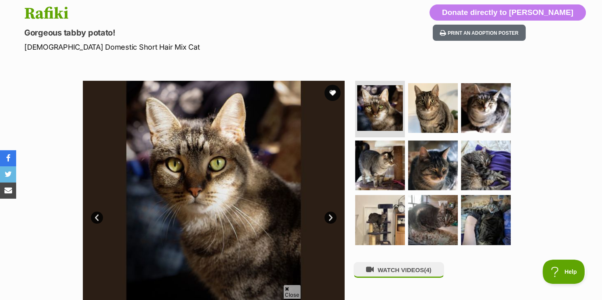
click at [335, 218] on link "Next" at bounding box center [331, 218] width 12 height 12
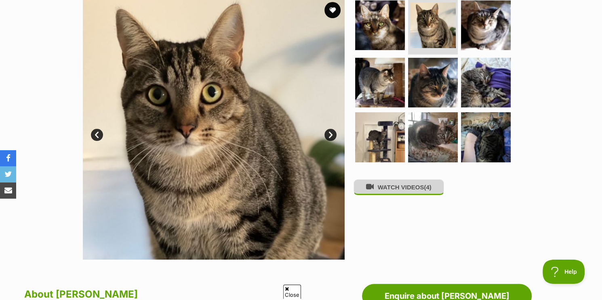
scroll to position [175, 0]
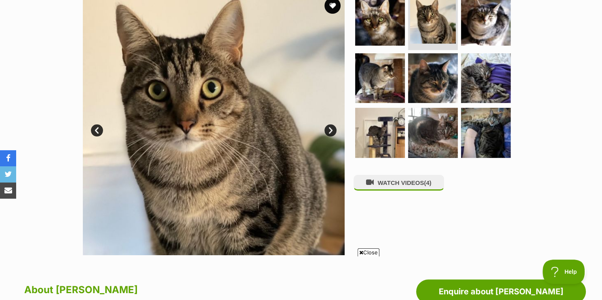
click at [328, 129] on link "Next" at bounding box center [331, 130] width 12 height 12
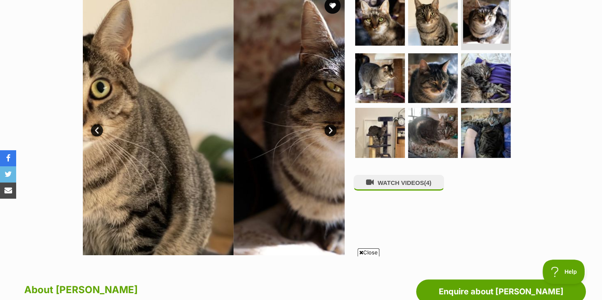
scroll to position [0, 0]
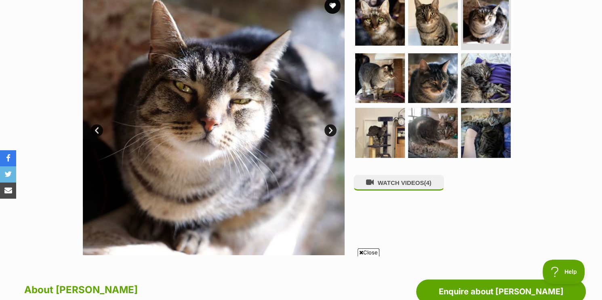
click at [328, 129] on link "Next" at bounding box center [331, 130] width 12 height 12
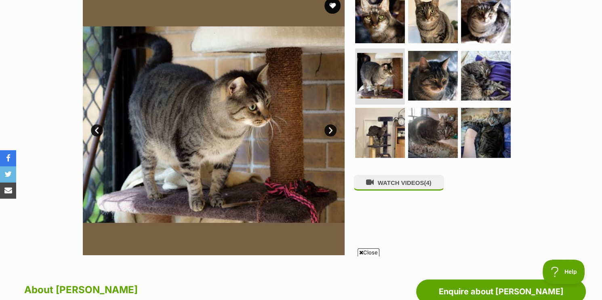
click at [328, 129] on link "Next" at bounding box center [331, 130] width 12 height 12
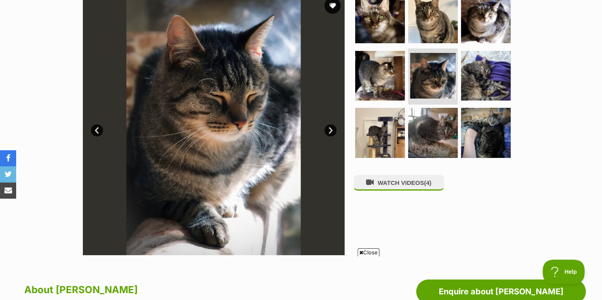
click at [328, 129] on link "Next" at bounding box center [331, 130] width 12 height 12
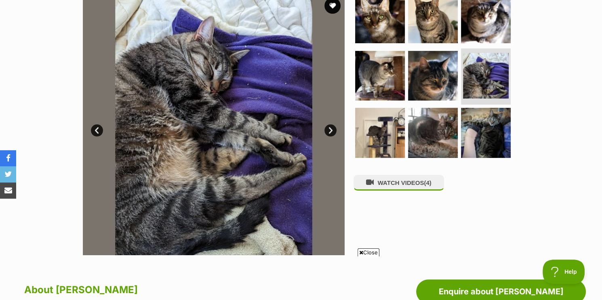
click at [328, 129] on link "Next" at bounding box center [331, 130] width 12 height 12
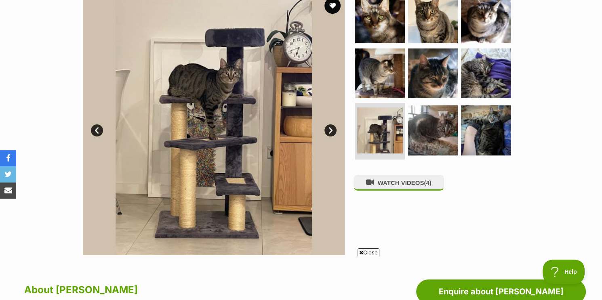
click at [328, 129] on link "Next" at bounding box center [331, 130] width 12 height 12
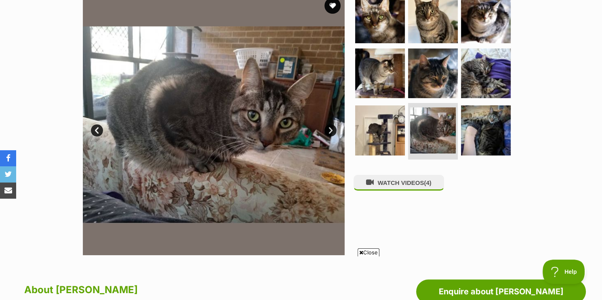
click at [328, 129] on link "Next" at bounding box center [331, 130] width 12 height 12
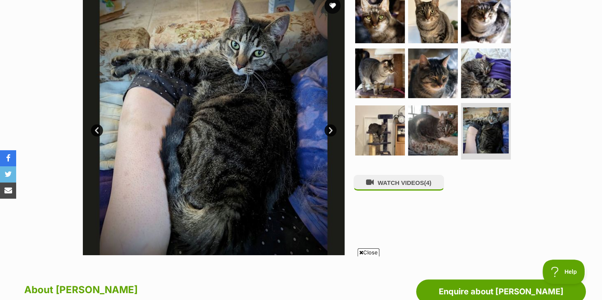
click at [328, 129] on link "Next" at bounding box center [331, 130] width 12 height 12
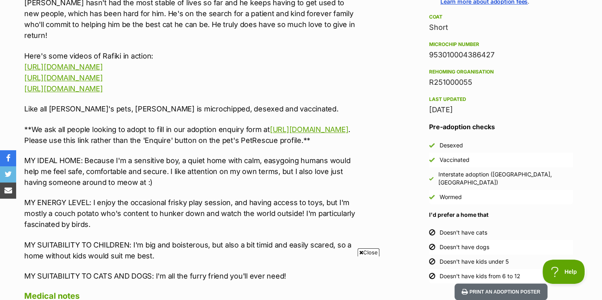
scroll to position [742, 0]
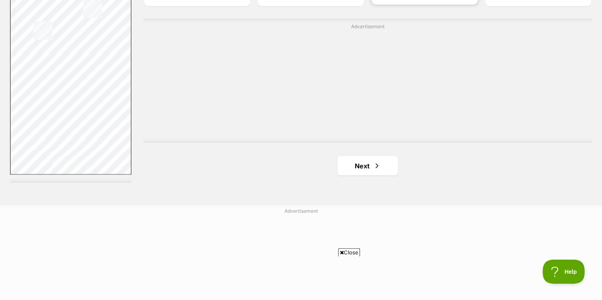
scroll to position [1484, 0]
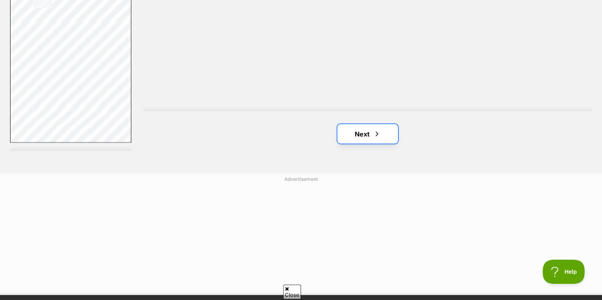
click at [375, 129] on span "Next page" at bounding box center [377, 134] width 8 height 10
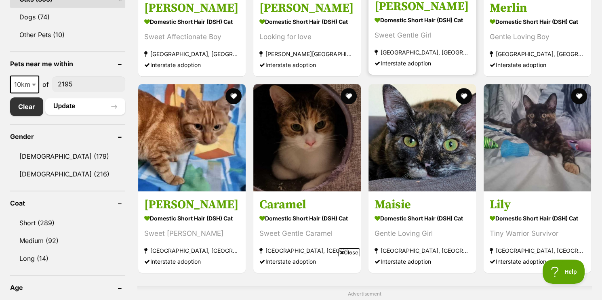
scroll to position [393, 0]
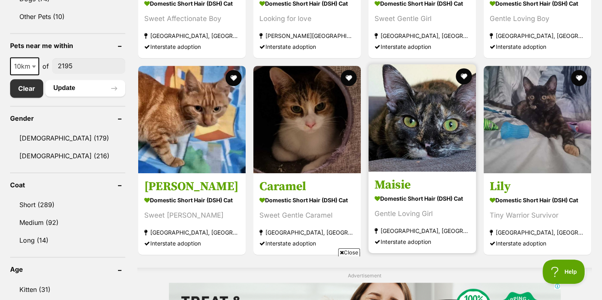
click at [425, 124] on img at bounding box center [422, 117] width 107 height 107
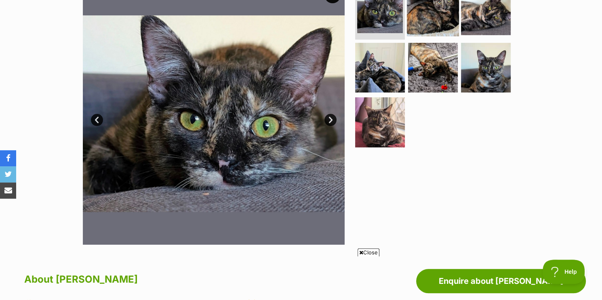
scroll to position [218, 0]
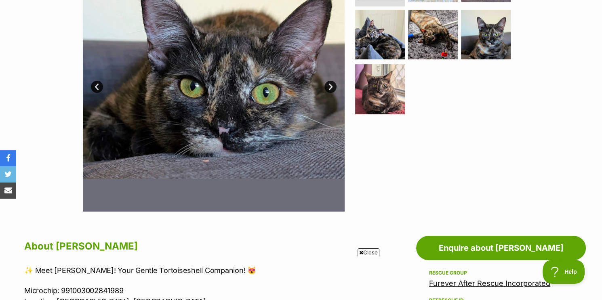
click at [328, 86] on link "Next" at bounding box center [331, 87] width 12 height 12
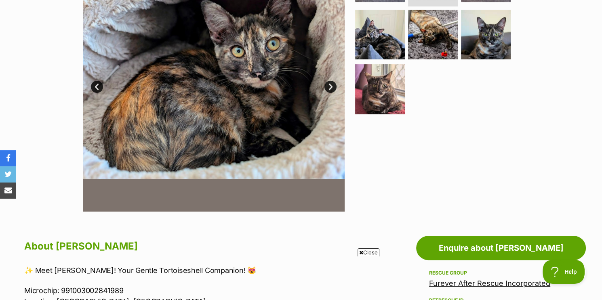
click at [328, 86] on link "Next" at bounding box center [331, 87] width 12 height 12
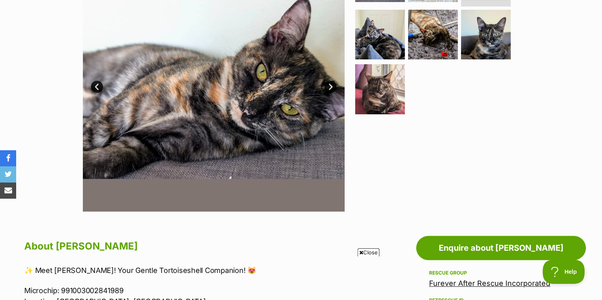
click at [328, 87] on link "Next" at bounding box center [331, 87] width 12 height 12
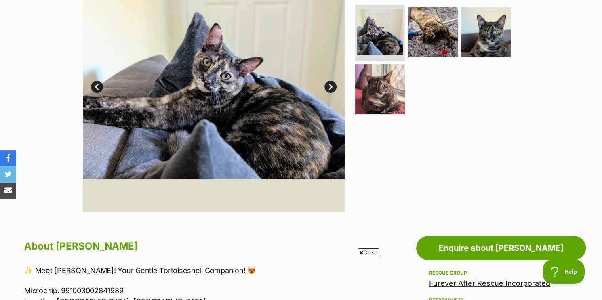
click at [328, 87] on link "Next" at bounding box center [331, 87] width 12 height 12
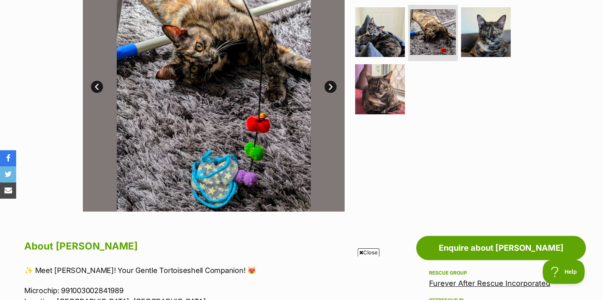
click at [328, 87] on link "Next" at bounding box center [331, 87] width 12 height 12
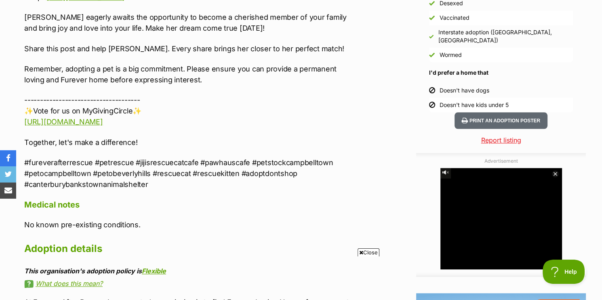
scroll to position [960, 0]
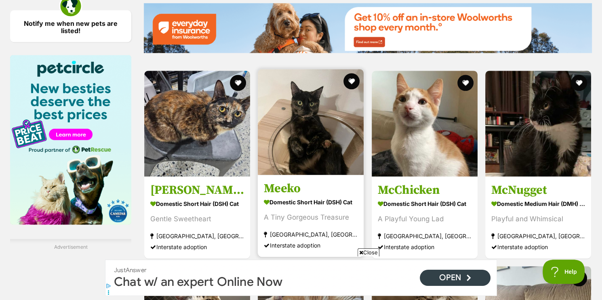
click at [297, 116] on img at bounding box center [311, 122] width 106 height 106
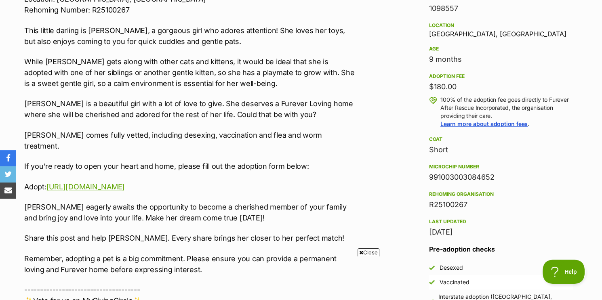
scroll to position [524, 0]
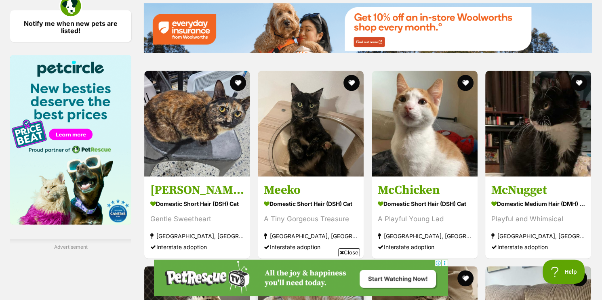
scroll to position [1178, 0]
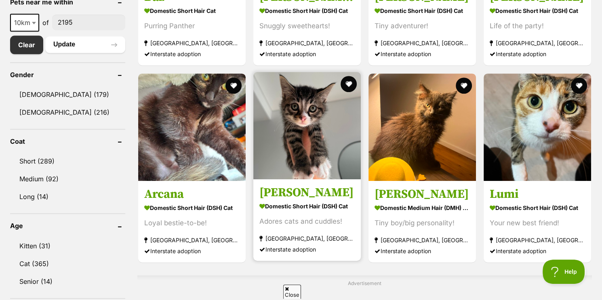
click at [314, 139] on img at bounding box center [306, 125] width 107 height 107
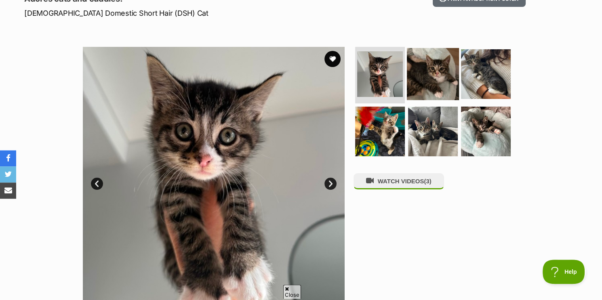
scroll to position [131, 0]
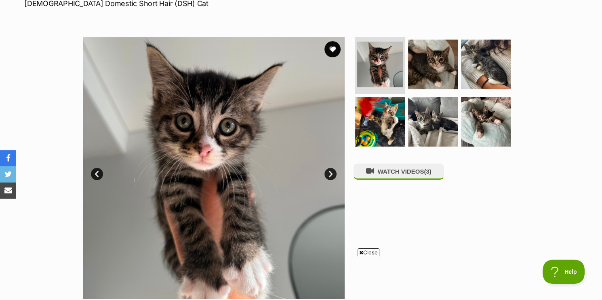
click at [332, 174] on link "Next" at bounding box center [331, 174] width 12 height 12
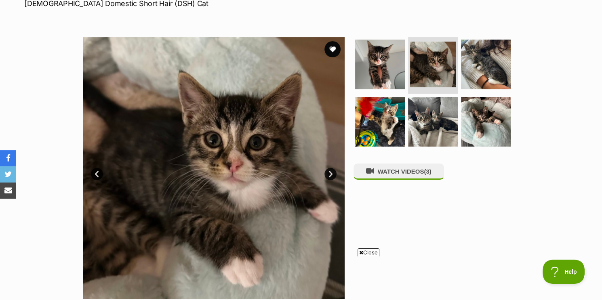
click at [332, 174] on link "Next" at bounding box center [331, 174] width 12 height 12
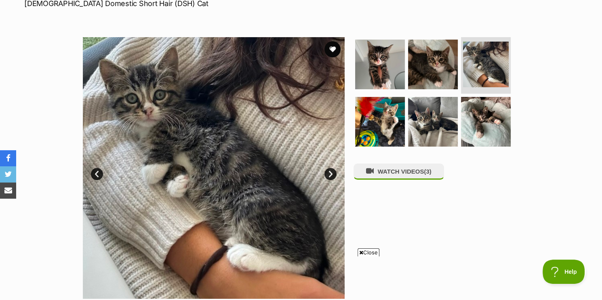
click at [332, 174] on link "Next" at bounding box center [331, 174] width 12 height 12
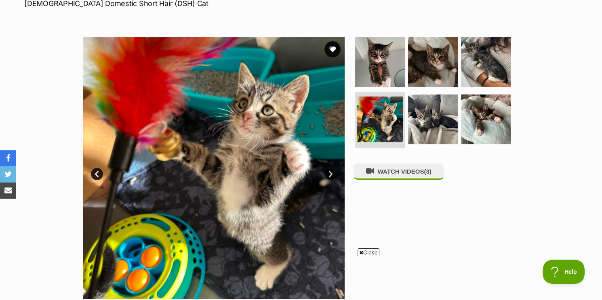
click at [332, 174] on link "Next" at bounding box center [331, 174] width 12 height 12
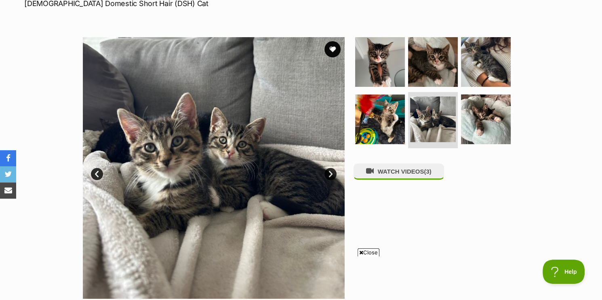
click at [332, 174] on link "Next" at bounding box center [331, 174] width 12 height 12
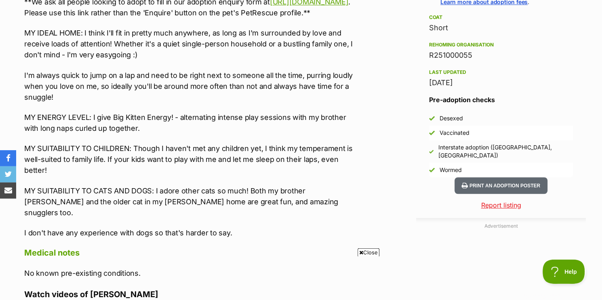
scroll to position [655, 0]
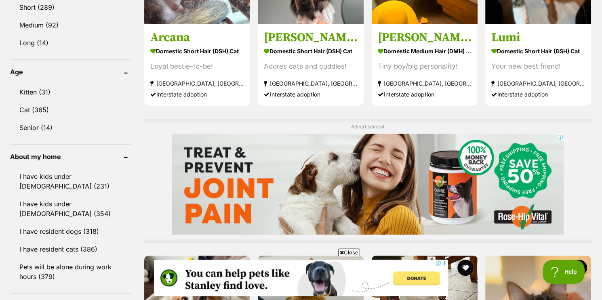
scroll to position [611, 0]
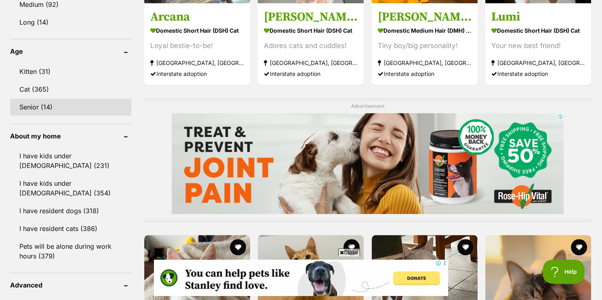
click at [55, 103] on link "Senior (14)" at bounding box center [70, 107] width 121 height 17
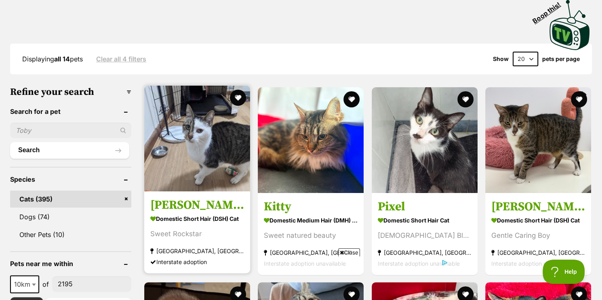
click at [173, 162] on img at bounding box center [197, 139] width 106 height 106
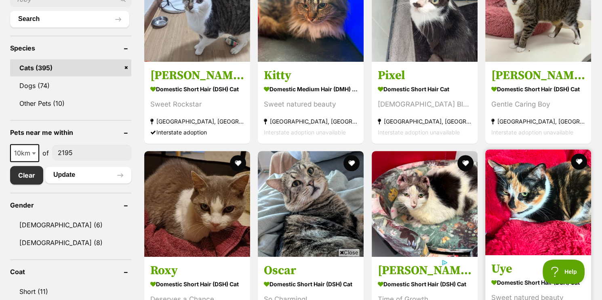
scroll to position [349, 0]
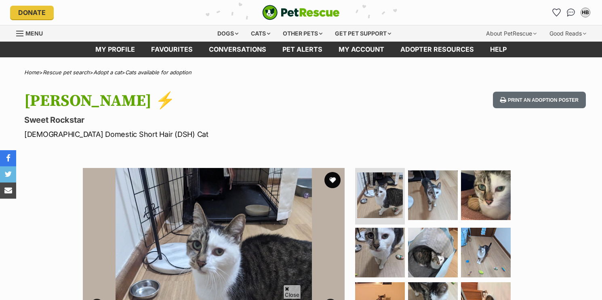
scroll to position [131, 0]
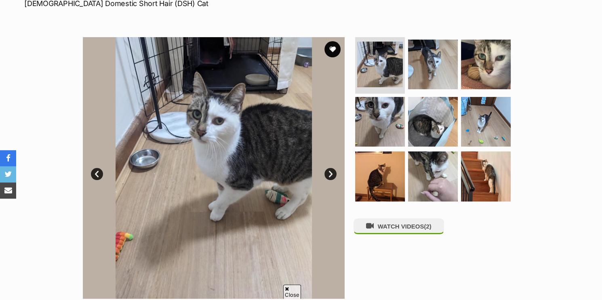
click at [334, 175] on link "Next" at bounding box center [331, 174] width 12 height 12
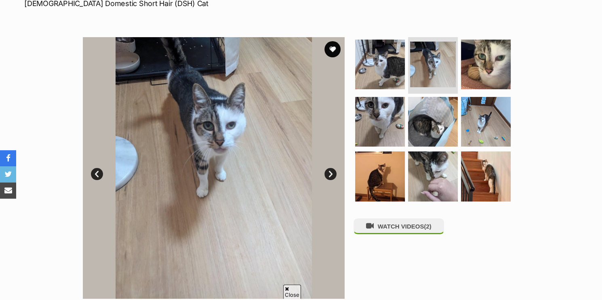
click at [334, 175] on link "Next" at bounding box center [331, 174] width 12 height 12
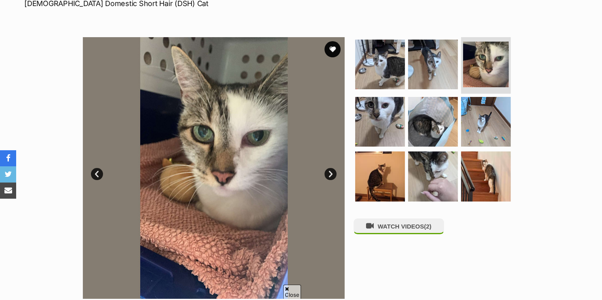
click at [334, 175] on link "Next" at bounding box center [331, 174] width 12 height 12
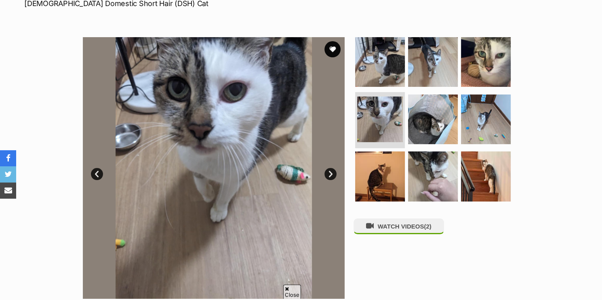
click at [334, 175] on link "Next" at bounding box center [331, 174] width 12 height 12
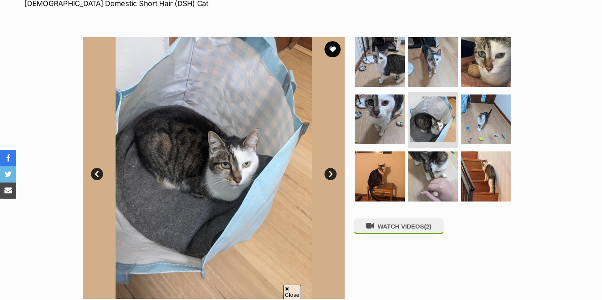
click at [334, 175] on link "Next" at bounding box center [331, 174] width 12 height 12
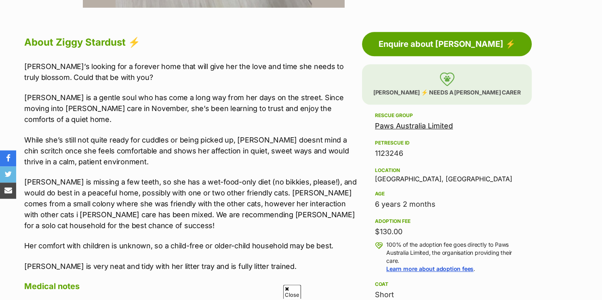
scroll to position [436, 0]
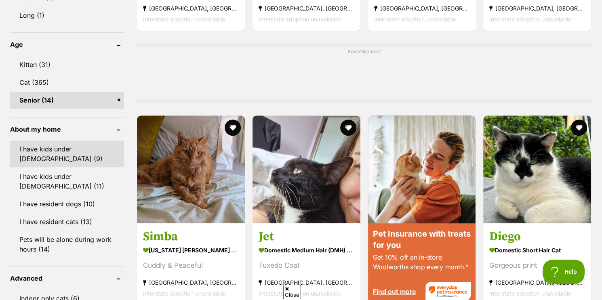
scroll to position [618, 0]
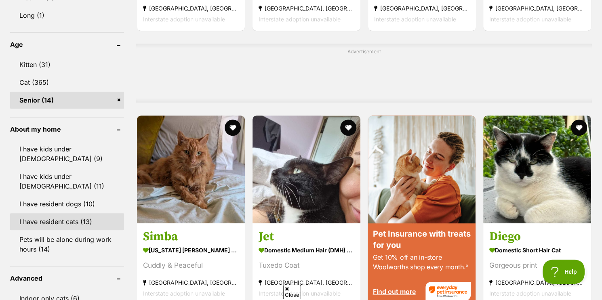
click at [72, 226] on link "I have resident cats (13)" at bounding box center [67, 221] width 114 height 17
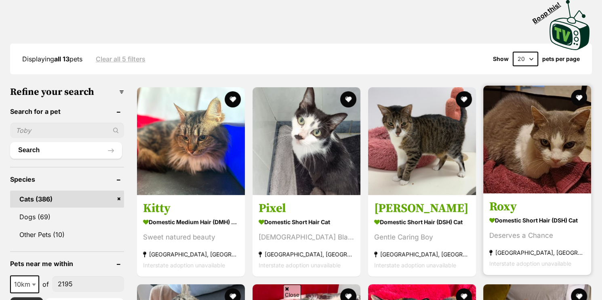
scroll to position [175, 0]
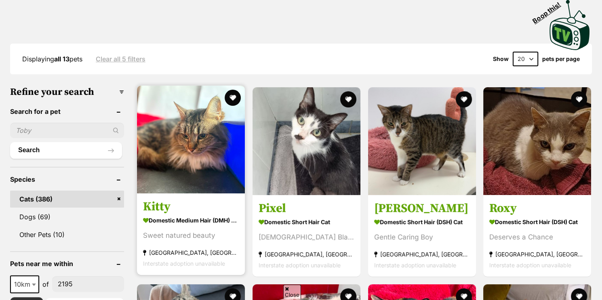
click at [200, 134] on img at bounding box center [191, 140] width 108 height 108
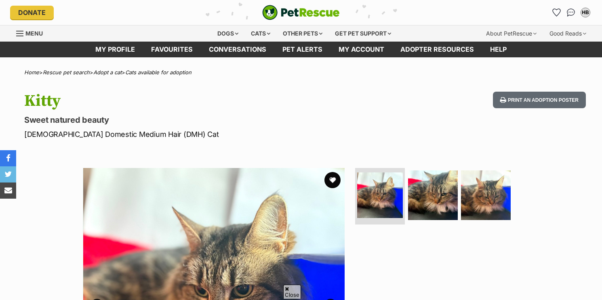
scroll to position [131, 0]
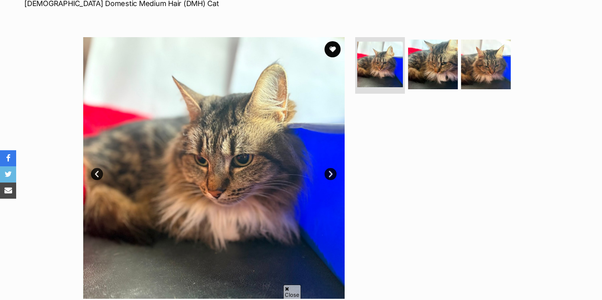
click at [328, 171] on link "Next" at bounding box center [331, 174] width 12 height 12
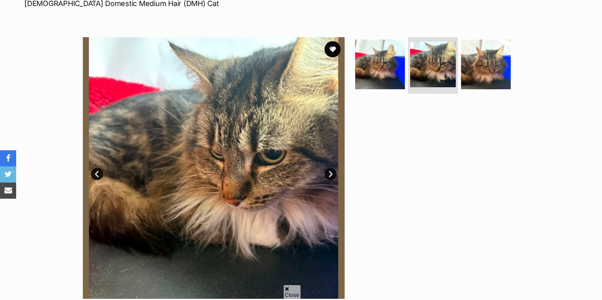
click at [328, 171] on link "Next" at bounding box center [331, 174] width 12 height 12
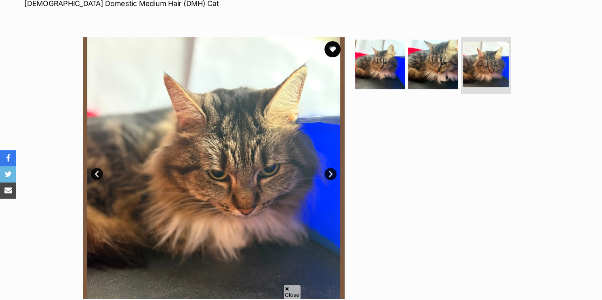
click at [328, 171] on link "Next" at bounding box center [331, 174] width 12 height 12
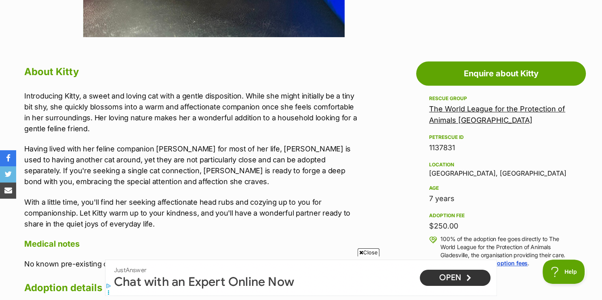
scroll to position [0, 0]
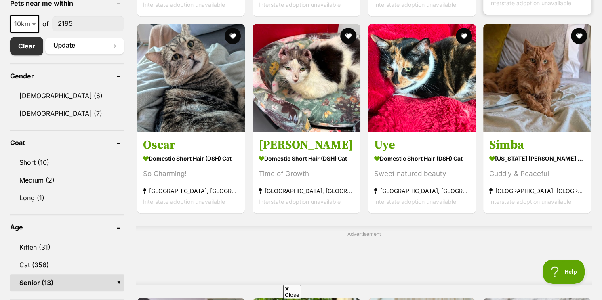
scroll to position [436, 0]
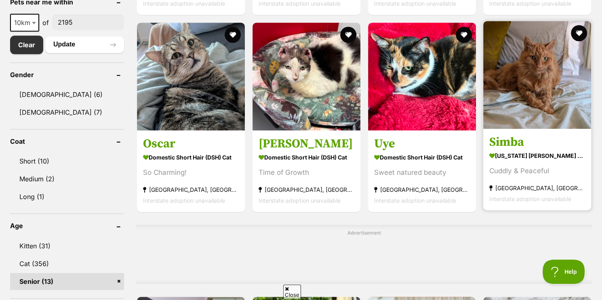
click at [533, 88] on img at bounding box center [537, 75] width 108 height 108
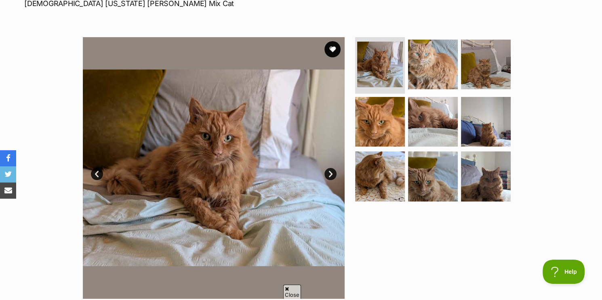
click at [332, 171] on link "Next" at bounding box center [331, 174] width 12 height 12
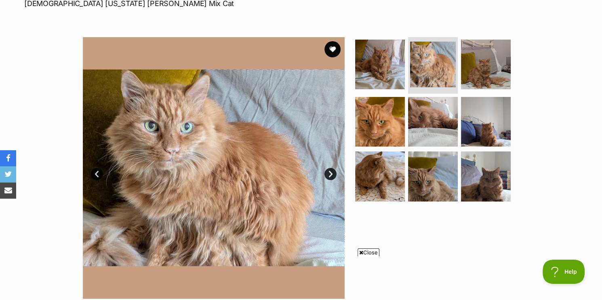
click at [332, 171] on link "Next" at bounding box center [331, 174] width 12 height 12
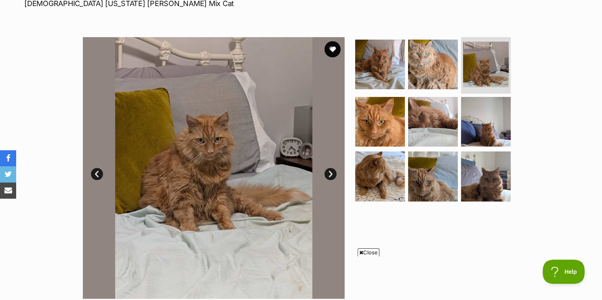
click at [332, 171] on link "Next" at bounding box center [331, 174] width 12 height 12
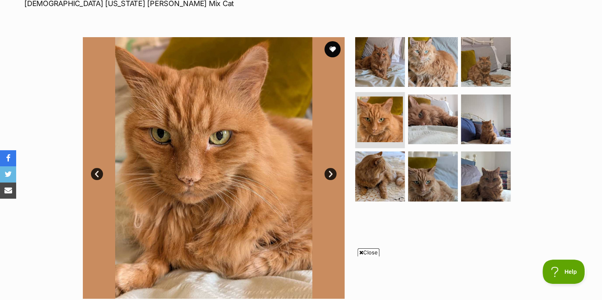
click at [332, 171] on link "Next" at bounding box center [331, 174] width 12 height 12
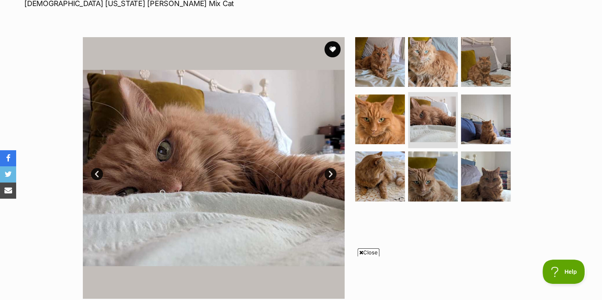
click at [332, 171] on link "Next" at bounding box center [331, 174] width 12 height 12
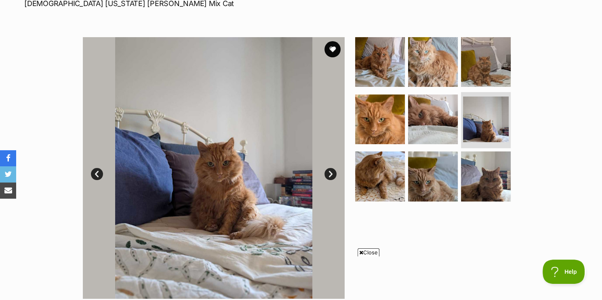
click at [332, 171] on link "Next" at bounding box center [331, 174] width 12 height 12
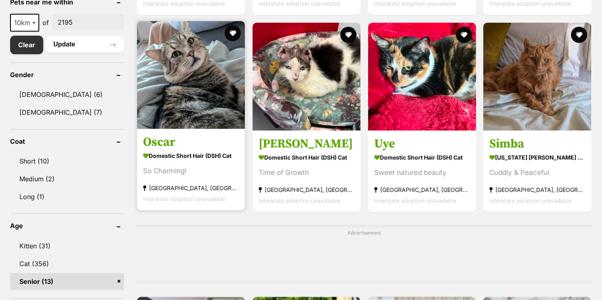
scroll to position [443, 0]
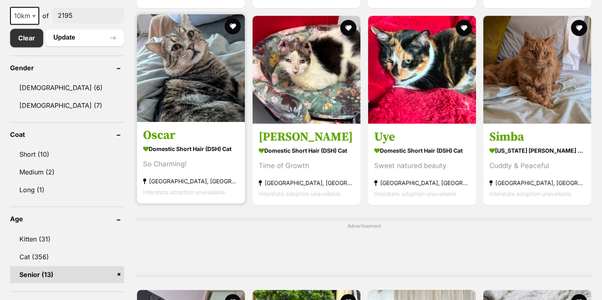
click at [212, 76] on img at bounding box center [191, 68] width 108 height 108
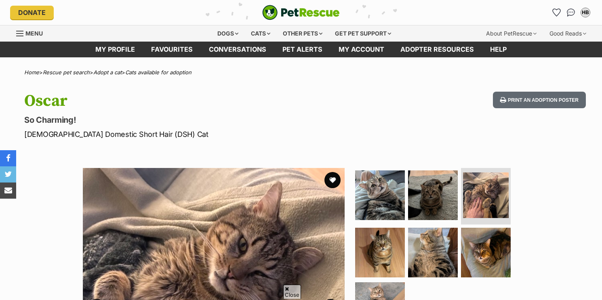
scroll to position [87, 0]
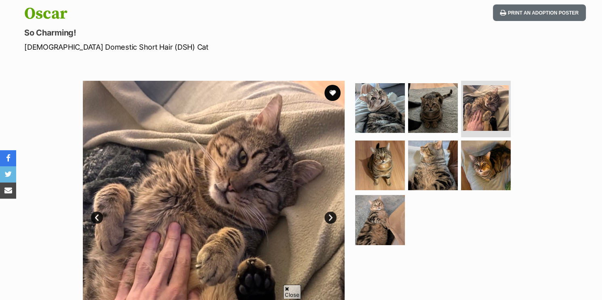
click at [332, 220] on link "Next" at bounding box center [331, 218] width 12 height 12
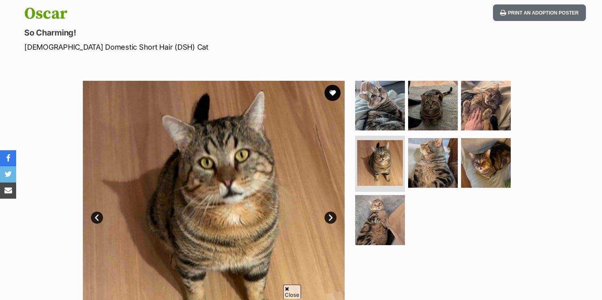
click at [332, 220] on link "Next" at bounding box center [331, 218] width 12 height 12
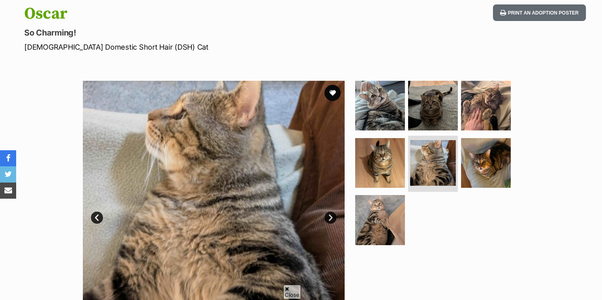
click at [332, 220] on link "Next" at bounding box center [331, 218] width 12 height 12
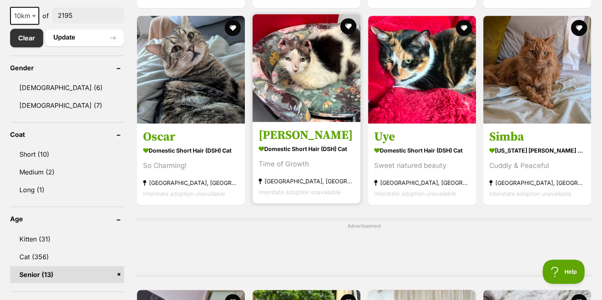
click at [305, 76] on img at bounding box center [307, 68] width 108 height 108
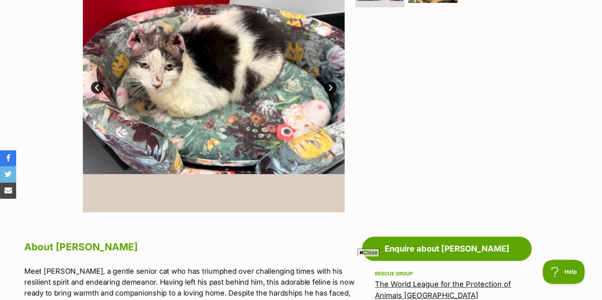
scroll to position [218, 0]
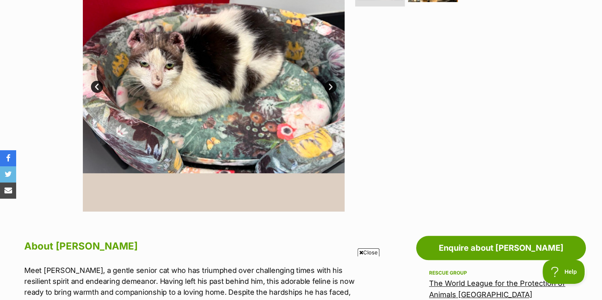
click at [328, 89] on link "Next" at bounding box center [331, 87] width 12 height 12
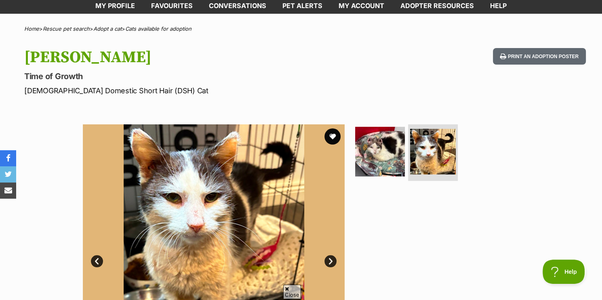
scroll to position [175, 0]
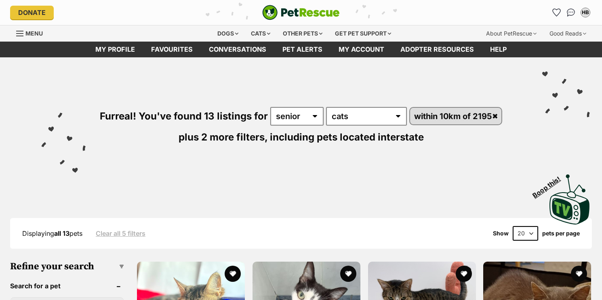
scroll to position [443, 0]
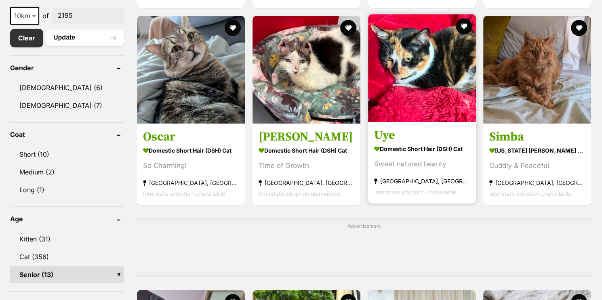
click at [439, 76] on img at bounding box center [422, 68] width 108 height 108
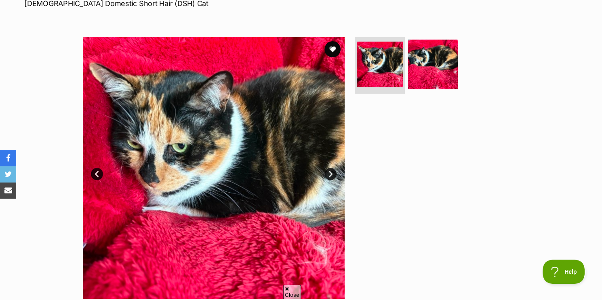
click at [331, 172] on link "Next" at bounding box center [331, 174] width 12 height 12
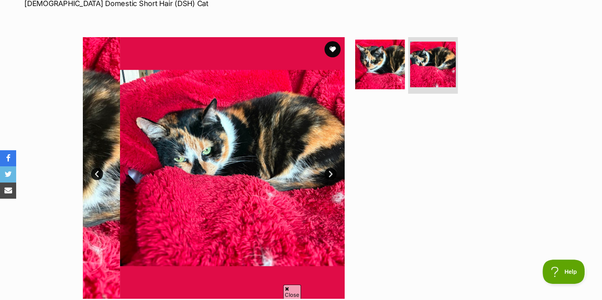
click at [331, 172] on link "Next" at bounding box center [331, 174] width 12 height 12
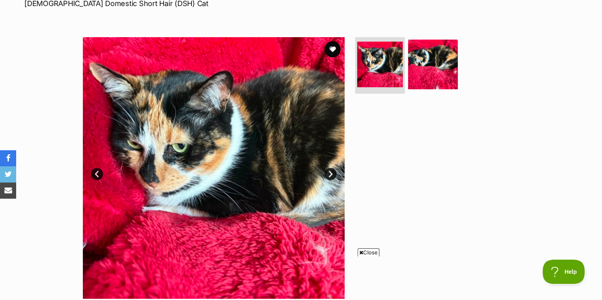
click at [331, 172] on link "Next" at bounding box center [331, 174] width 12 height 12
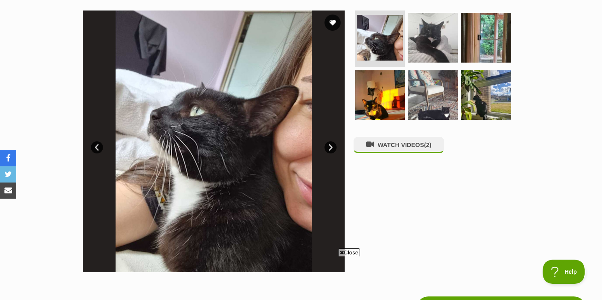
scroll to position [175, 0]
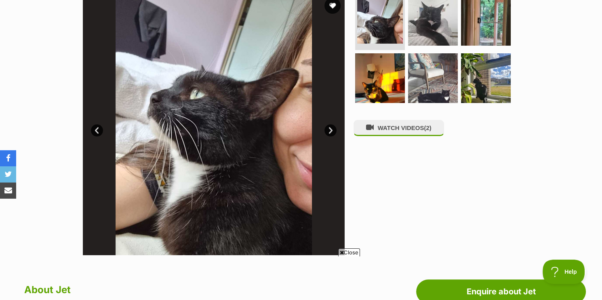
click at [330, 135] on link "Next" at bounding box center [331, 130] width 12 height 12
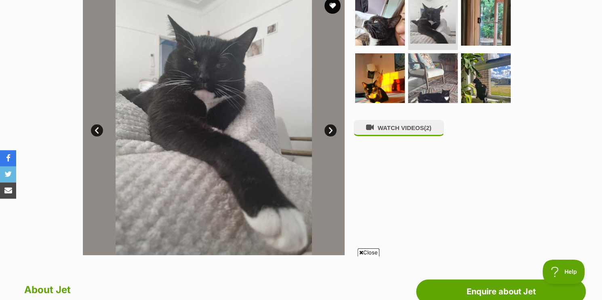
click at [330, 135] on link "Next" at bounding box center [331, 130] width 12 height 12
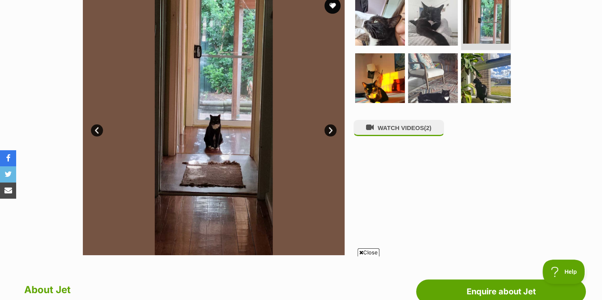
click at [330, 135] on link "Next" at bounding box center [331, 130] width 12 height 12
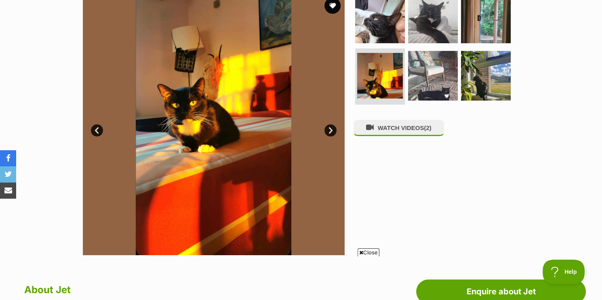
click at [330, 135] on link "Next" at bounding box center [331, 130] width 12 height 12
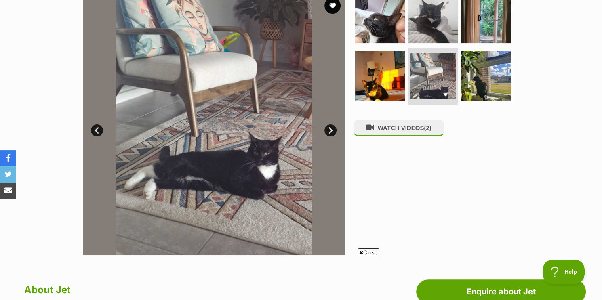
click at [330, 135] on link "Next" at bounding box center [331, 130] width 12 height 12
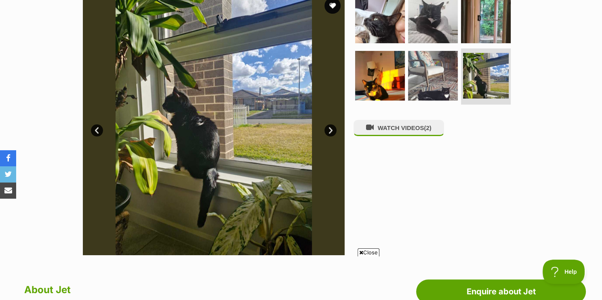
click at [330, 135] on link "Next" at bounding box center [331, 130] width 12 height 12
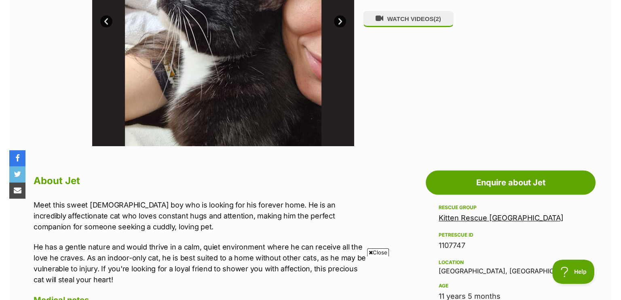
scroll to position [393, 0]
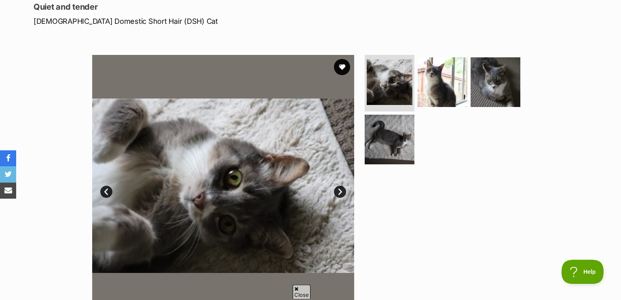
scroll to position [131, 0]
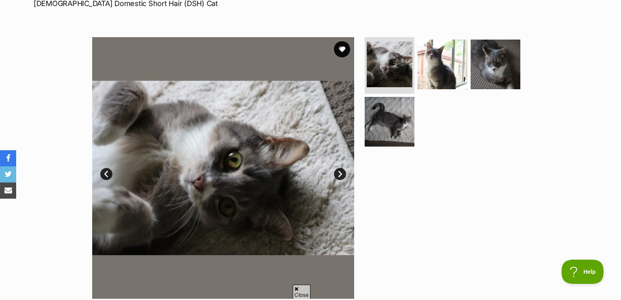
click at [339, 176] on link "Next" at bounding box center [340, 174] width 12 height 12
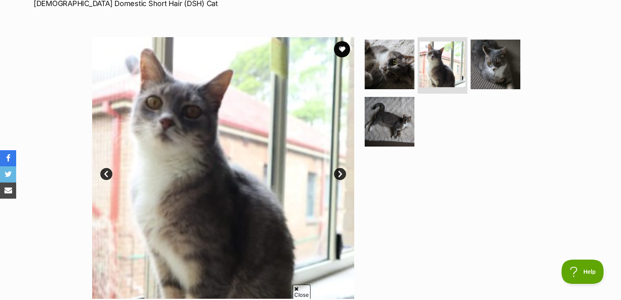
click at [339, 176] on link "Next" at bounding box center [340, 174] width 12 height 12
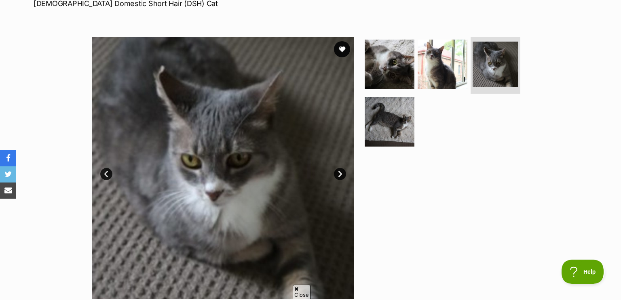
click at [339, 176] on link "Next" at bounding box center [340, 174] width 12 height 12
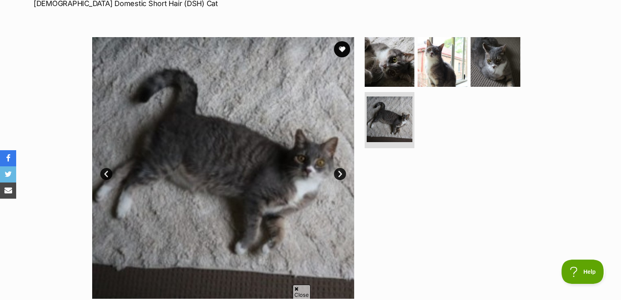
click at [340, 174] on link "Next" at bounding box center [340, 174] width 12 height 12
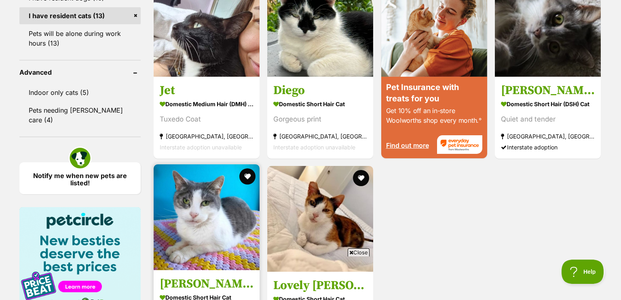
click at [210, 195] on img at bounding box center [207, 217] width 106 height 106
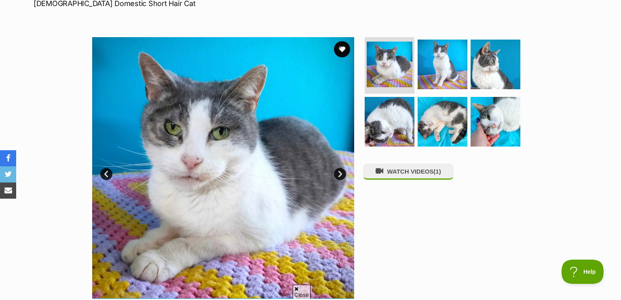
click at [340, 170] on link "Next" at bounding box center [340, 174] width 12 height 12
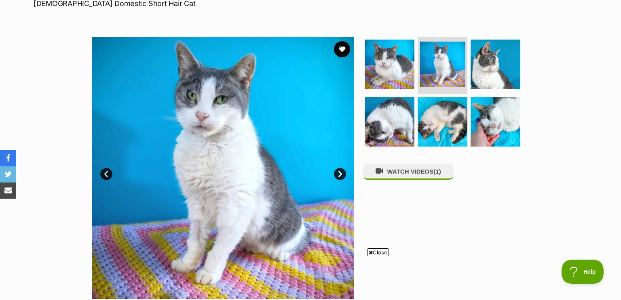
click at [340, 170] on link "Next" at bounding box center [340, 174] width 12 height 12
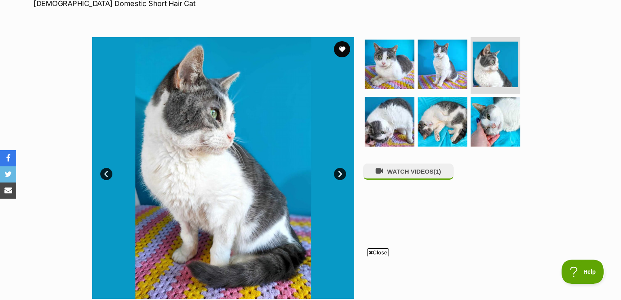
click at [340, 170] on link "Next" at bounding box center [340, 174] width 12 height 12
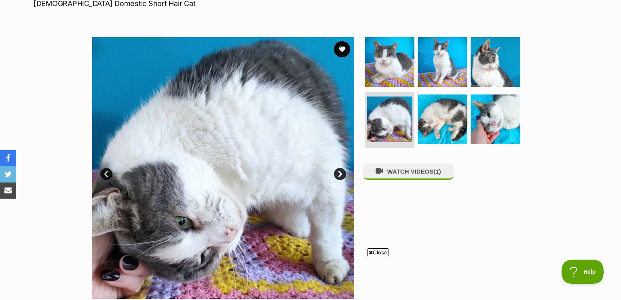
click at [341, 170] on link "Next" at bounding box center [340, 174] width 12 height 12
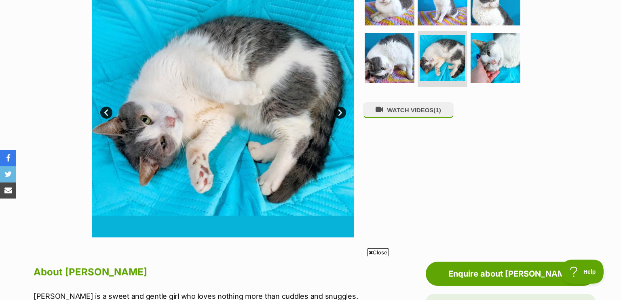
scroll to position [175, 0]
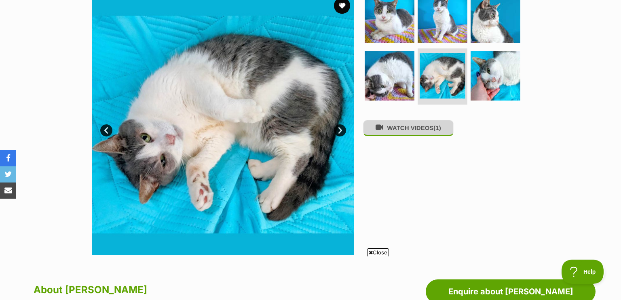
click at [403, 122] on button "WATCH VIDEOS (1)" at bounding box center [408, 128] width 91 height 16
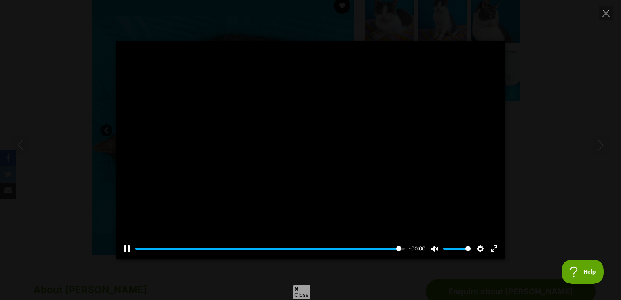
type input "100.00"
click at [608, 17] on icon "Close" at bounding box center [605, 13] width 7 height 7
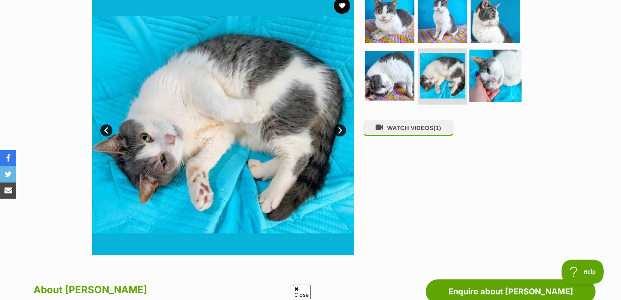
click at [489, 83] on img at bounding box center [495, 75] width 52 height 52
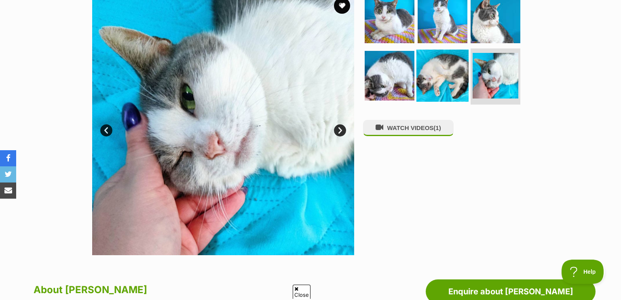
click at [446, 78] on img at bounding box center [442, 75] width 52 height 52
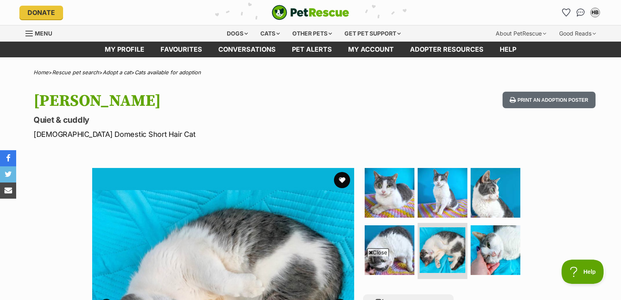
scroll to position [131, 0]
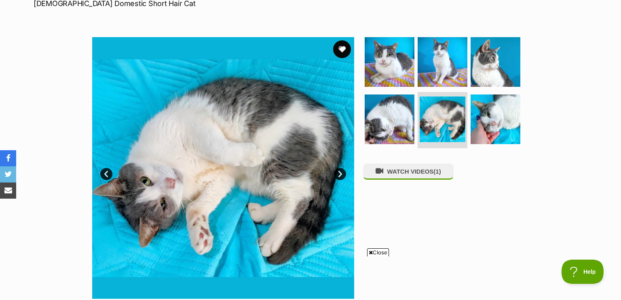
click at [341, 47] on button "favourite" at bounding box center [342, 49] width 18 height 18
click at [339, 174] on link "Next" at bounding box center [340, 174] width 12 height 12
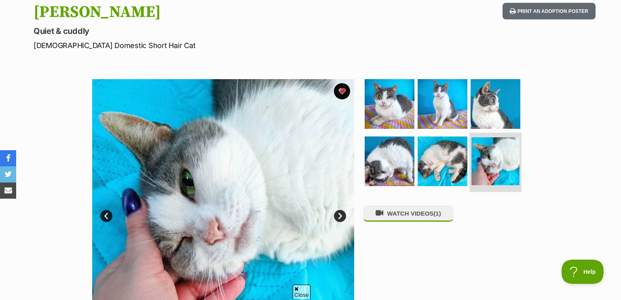
scroll to position [87, 0]
